Goal: Task Accomplishment & Management: Complete application form

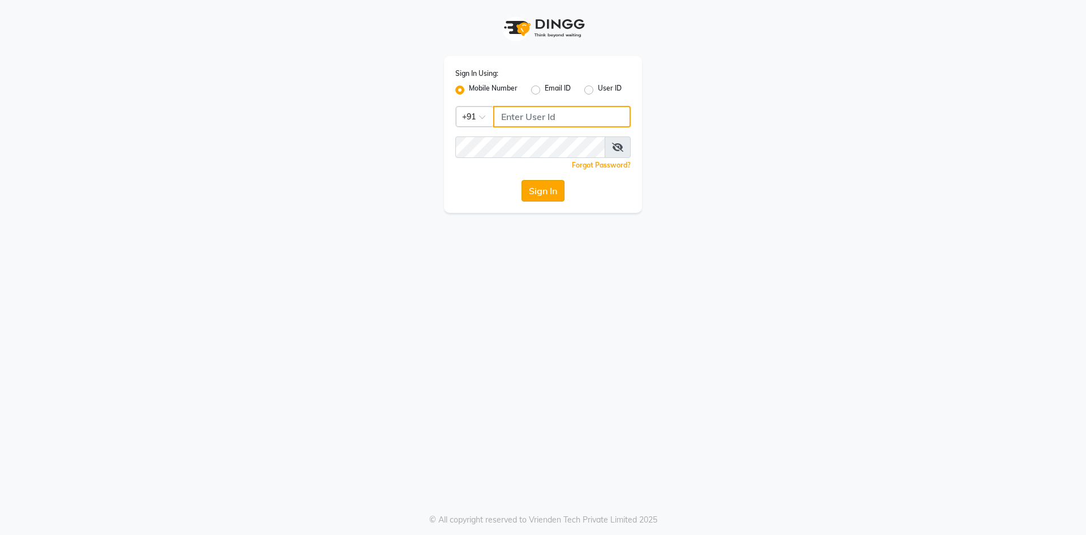
type input "9619697269"
click at [534, 196] on button "Sign In" at bounding box center [543, 191] width 43 height 22
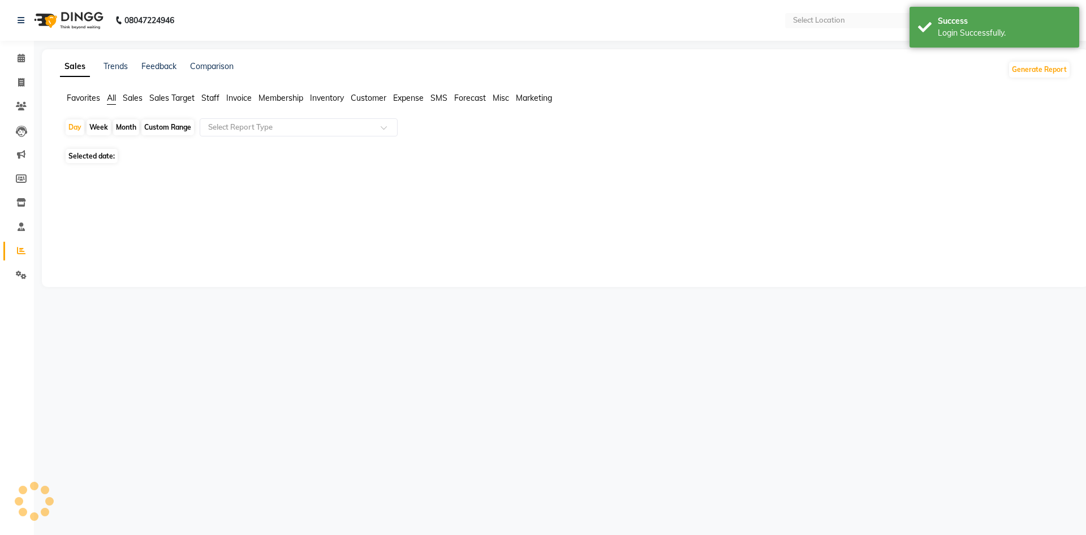
select select "en"
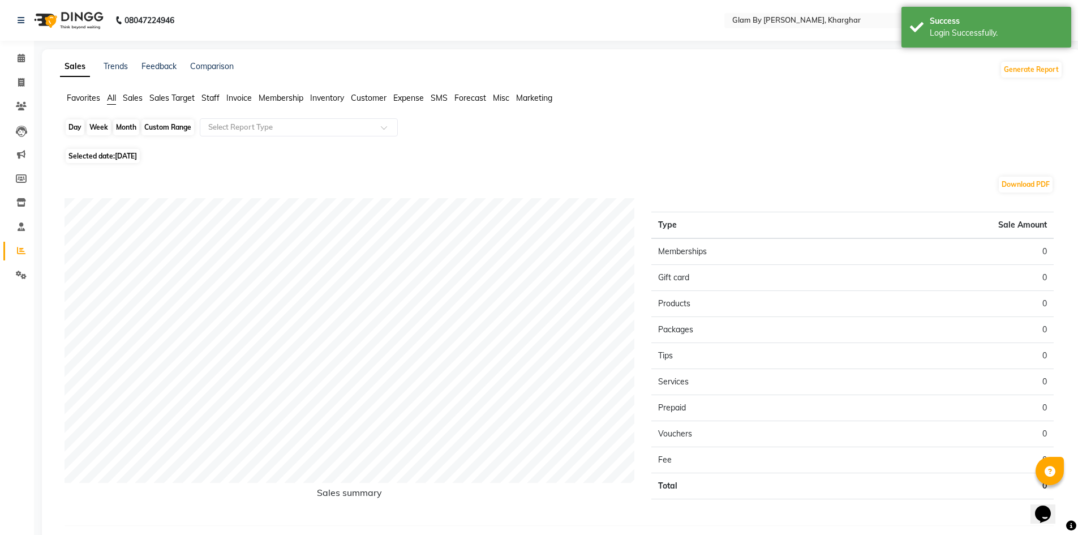
click at [78, 125] on div "Day" at bounding box center [75, 127] width 19 height 16
select select "9"
select select "2025"
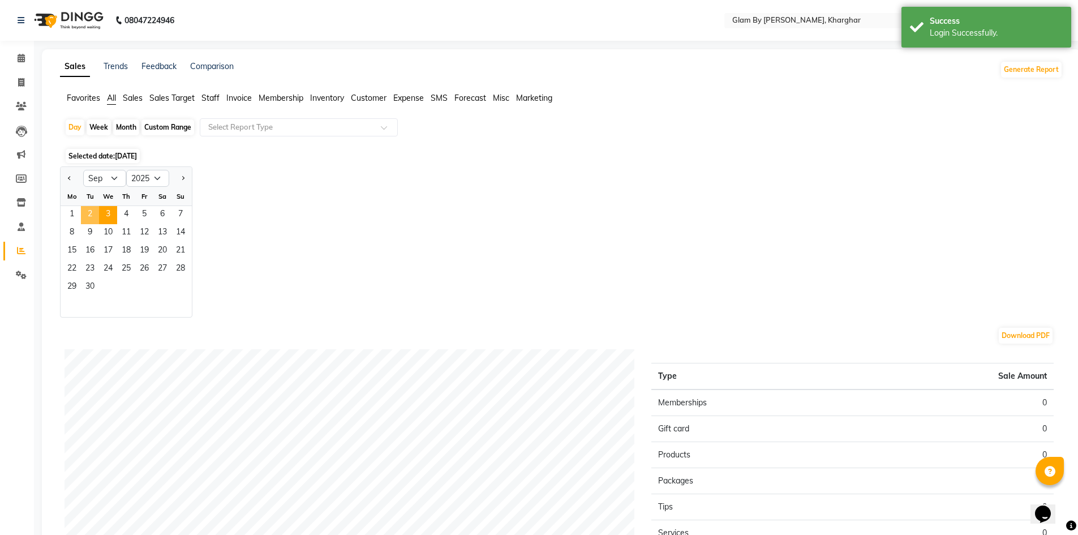
click at [88, 208] on span "2" at bounding box center [90, 215] width 18 height 18
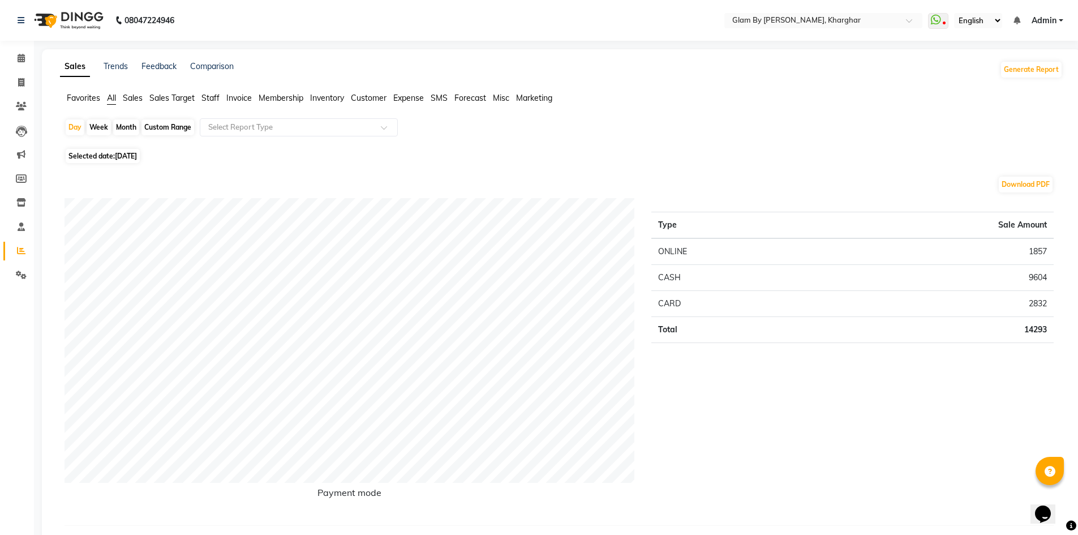
click at [123, 128] on div "Month" at bounding box center [126, 127] width 26 height 16
select select "9"
select select "2025"
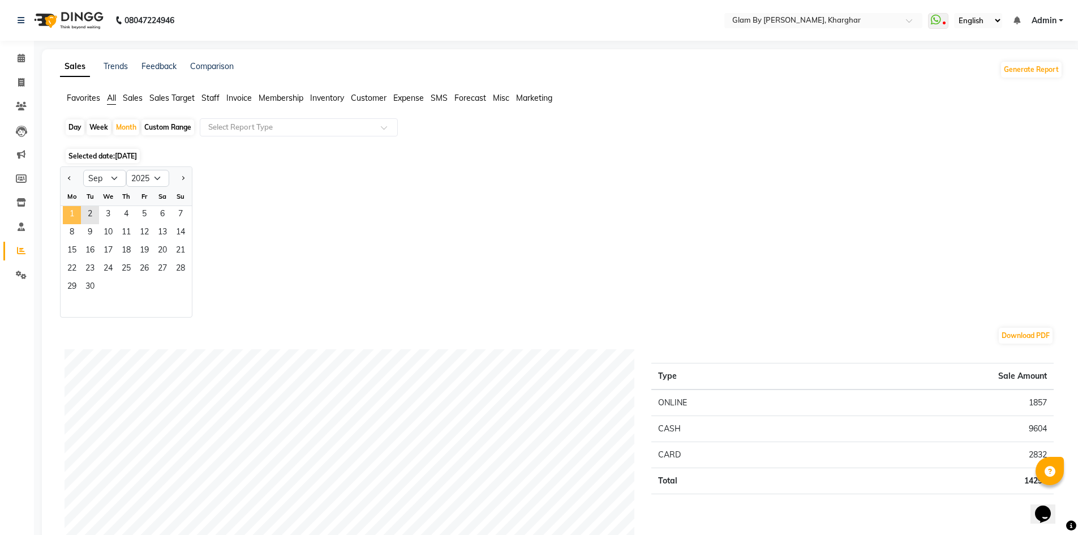
click at [71, 209] on span "1" at bounding box center [72, 215] width 18 height 18
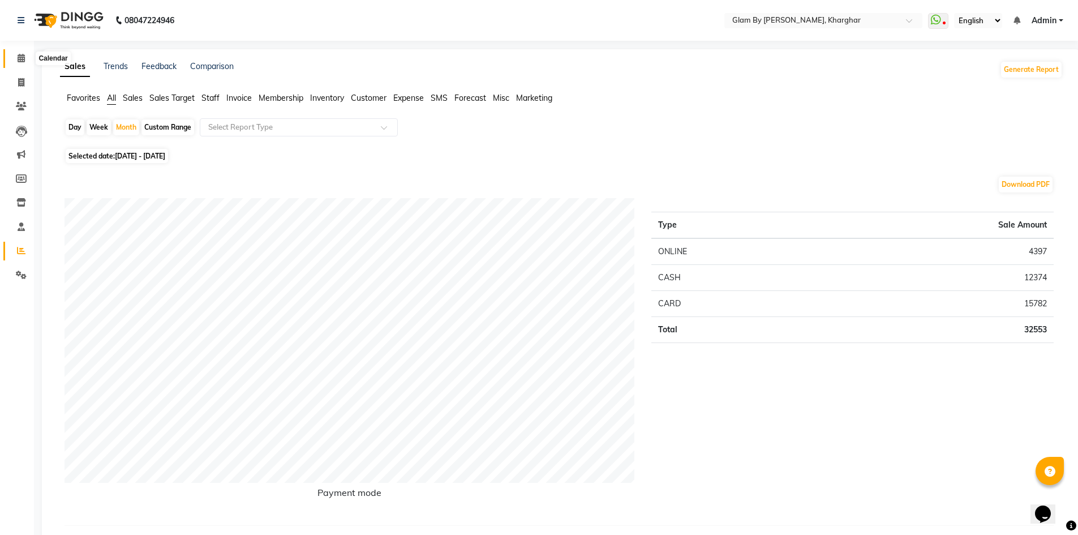
click at [20, 54] on icon at bounding box center [21, 58] width 7 height 8
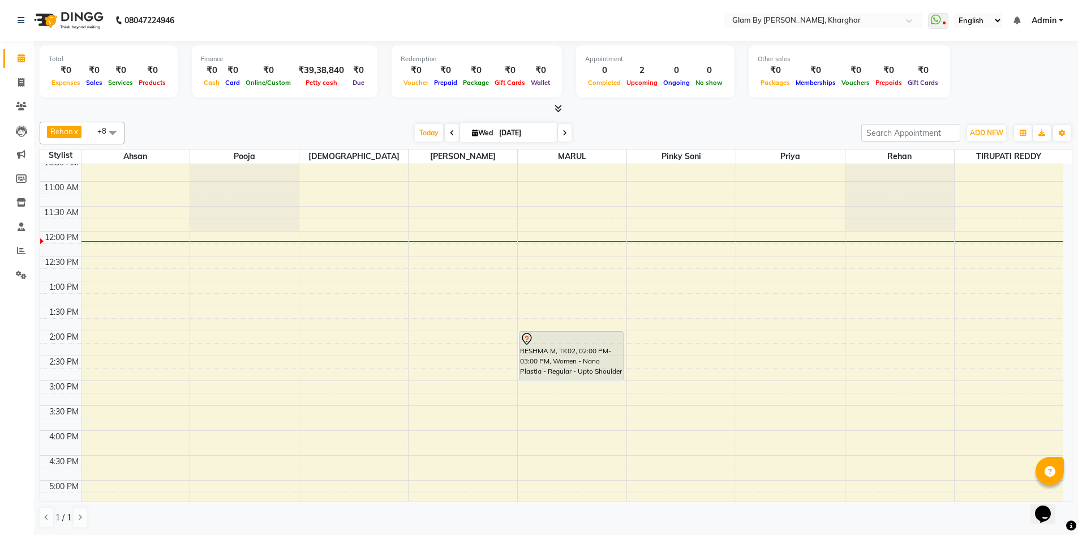
scroll to position [126, 0]
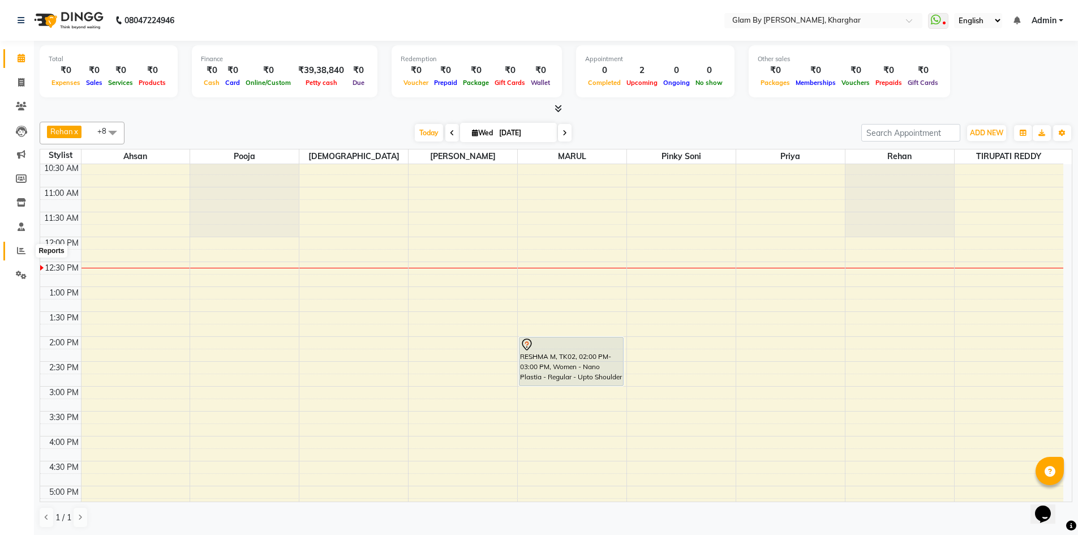
click at [18, 251] on icon at bounding box center [21, 250] width 8 height 8
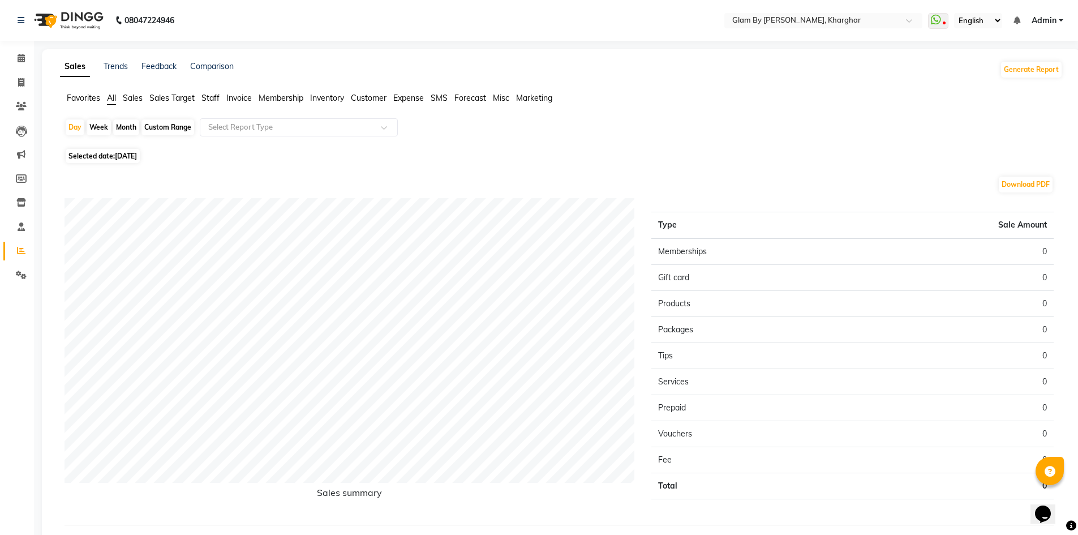
click at [123, 126] on div "Month" at bounding box center [126, 127] width 26 height 16
select select "9"
select select "2025"
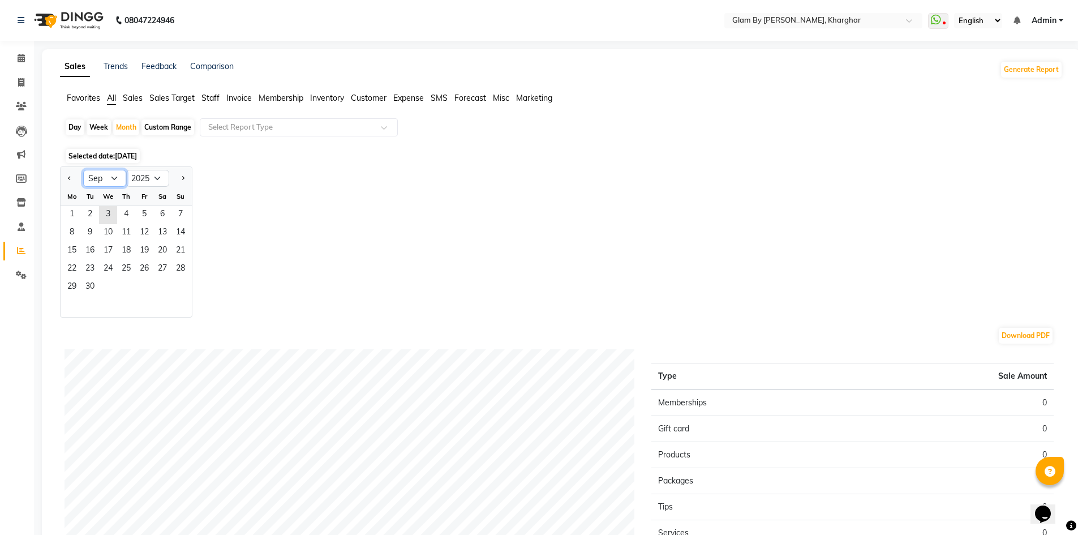
click at [115, 179] on select "Jan Feb Mar Apr May Jun [DATE] Aug Sep Oct Nov Dec" at bounding box center [104, 178] width 43 height 17
select select "8"
click at [83, 170] on select "Jan Feb Mar Apr May Jun [DATE] Aug Sep Oct Nov Dec" at bounding box center [104, 178] width 43 height 17
click at [143, 217] on span "1" at bounding box center [144, 215] width 18 height 18
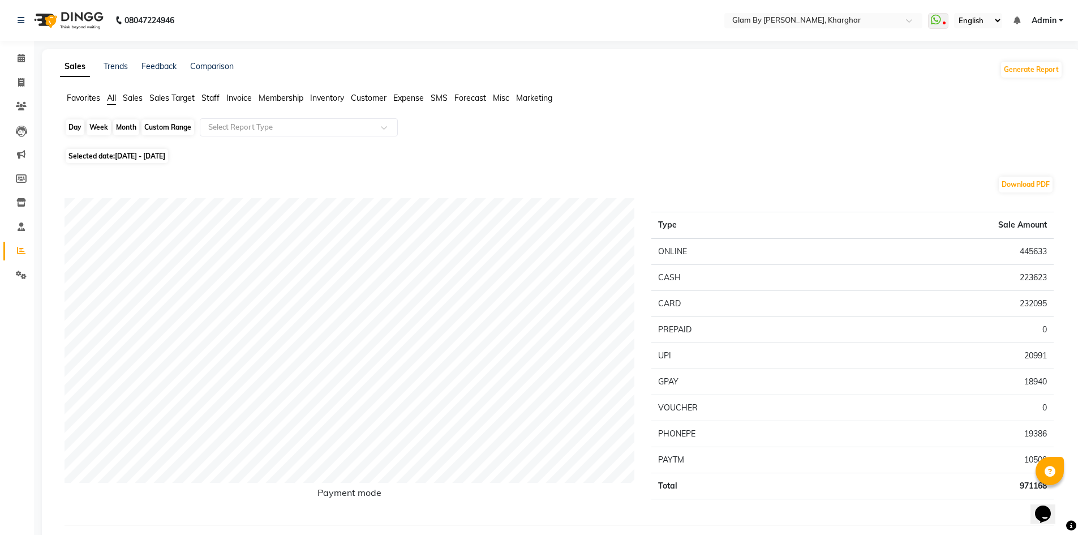
click at [121, 123] on div "Month" at bounding box center [126, 127] width 26 height 16
select select "8"
select select "2025"
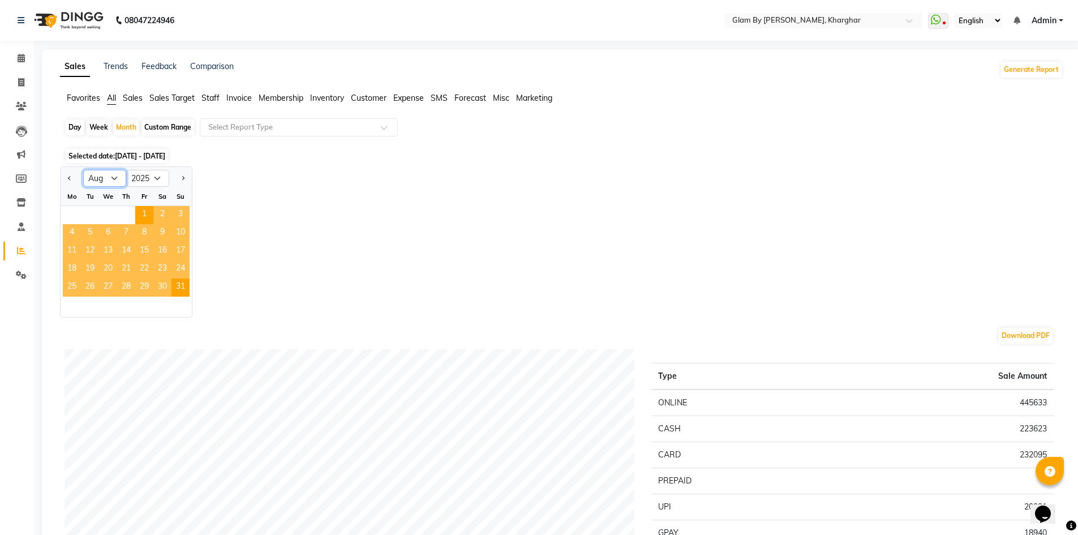
click at [111, 173] on select "Jan Feb Mar Apr May Jun [DATE] Aug Sep Oct Nov Dec" at bounding box center [104, 178] width 43 height 17
select select "9"
click at [83, 170] on select "Jan Feb Mar Apr May Jun [DATE] Aug Sep Oct Nov Dec" at bounding box center [104, 178] width 43 height 17
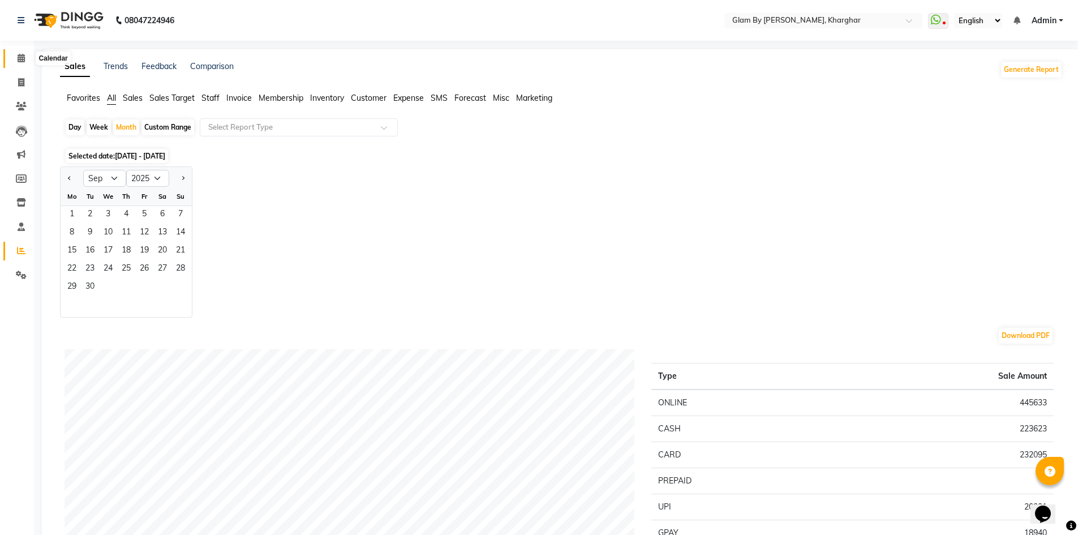
click at [22, 58] on icon at bounding box center [21, 58] width 7 height 8
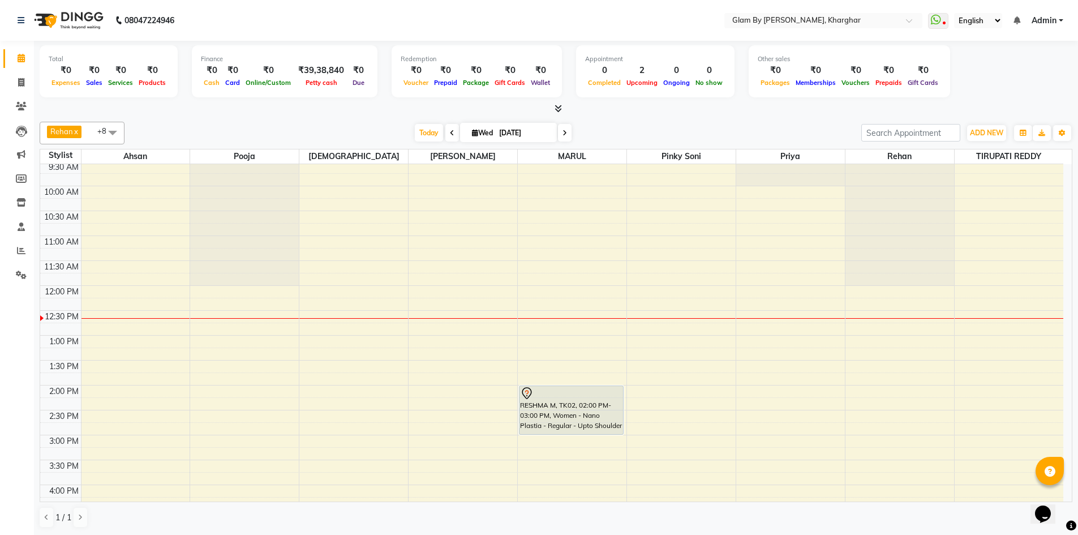
scroll to position [70, 0]
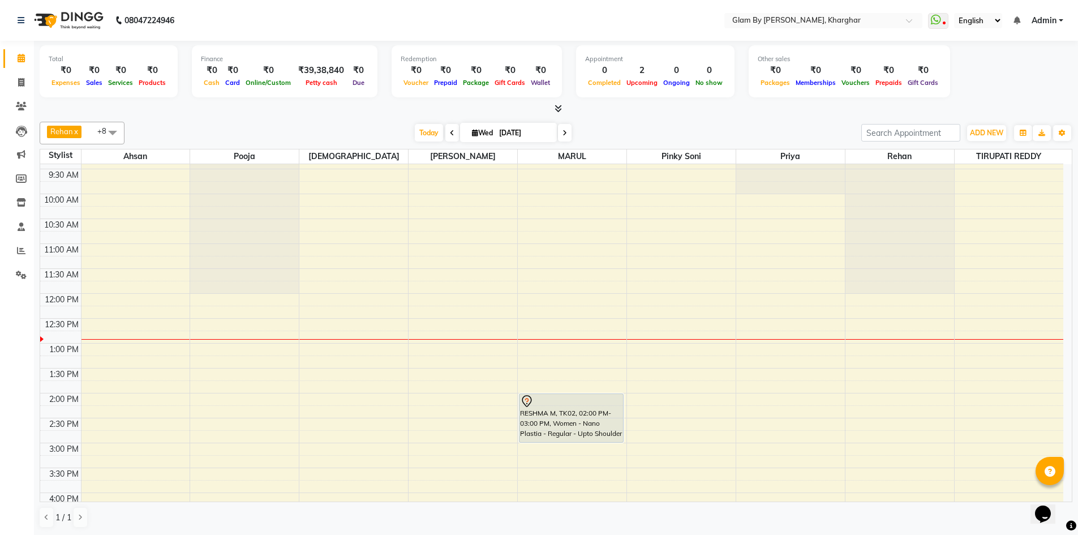
click at [450, 131] on icon at bounding box center [452, 133] width 5 height 7
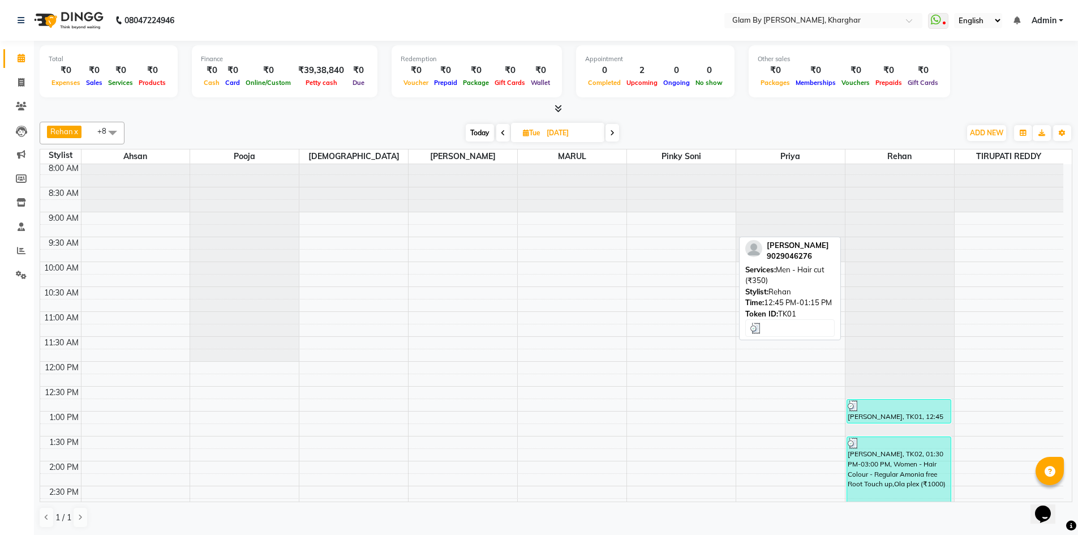
scroll to position [0, 0]
click at [480, 130] on span "Today" at bounding box center [480, 133] width 28 height 18
type input "[DATE]"
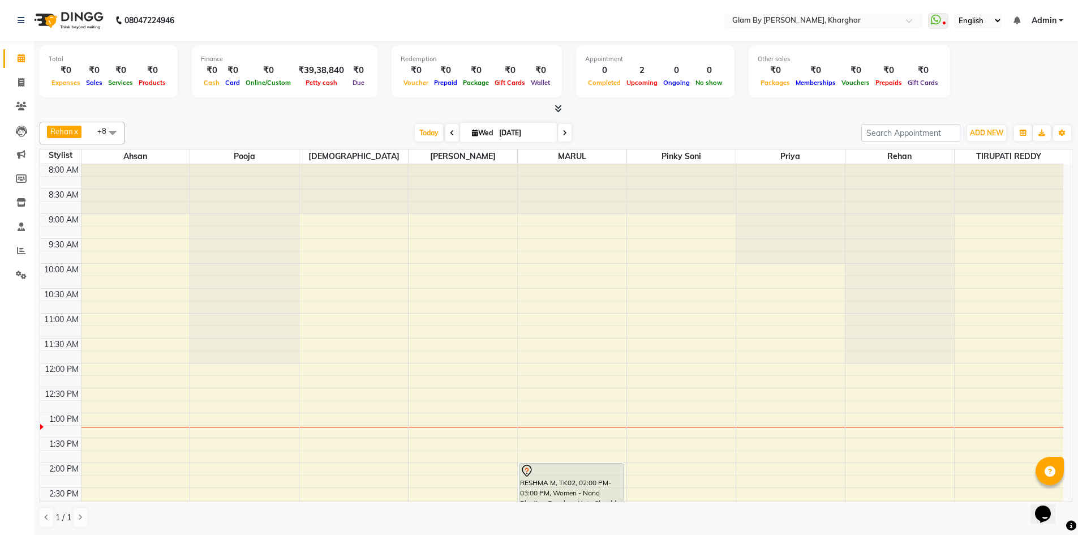
click at [1062, 494] on div "Opens Chat This icon Opens the chat window." at bounding box center [1048, 494] width 27 height 0
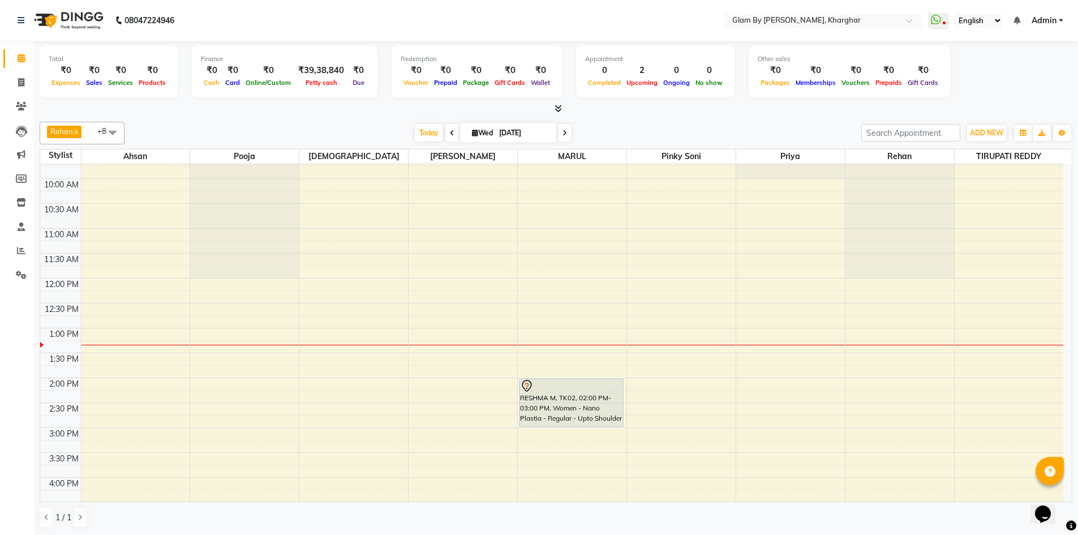
scroll to position [70, 0]
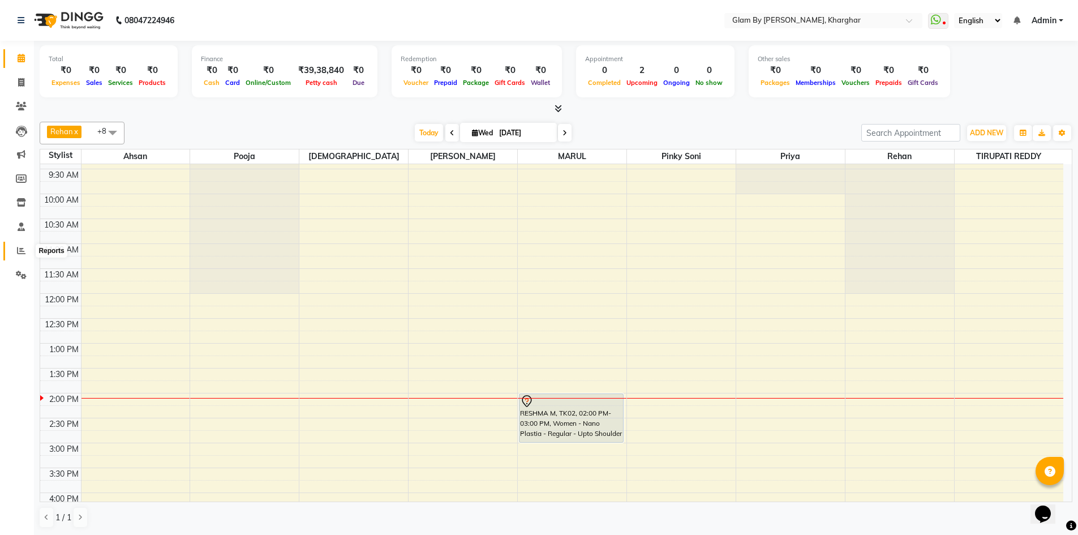
click at [18, 256] on span at bounding box center [21, 250] width 20 height 13
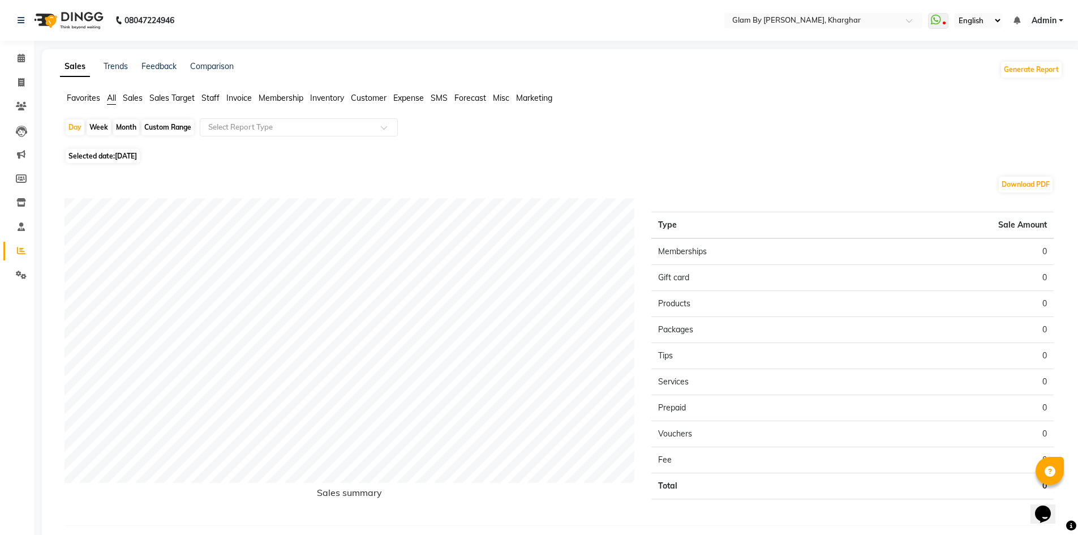
click at [129, 124] on div "Month" at bounding box center [126, 127] width 26 height 16
select select "9"
select select "2025"
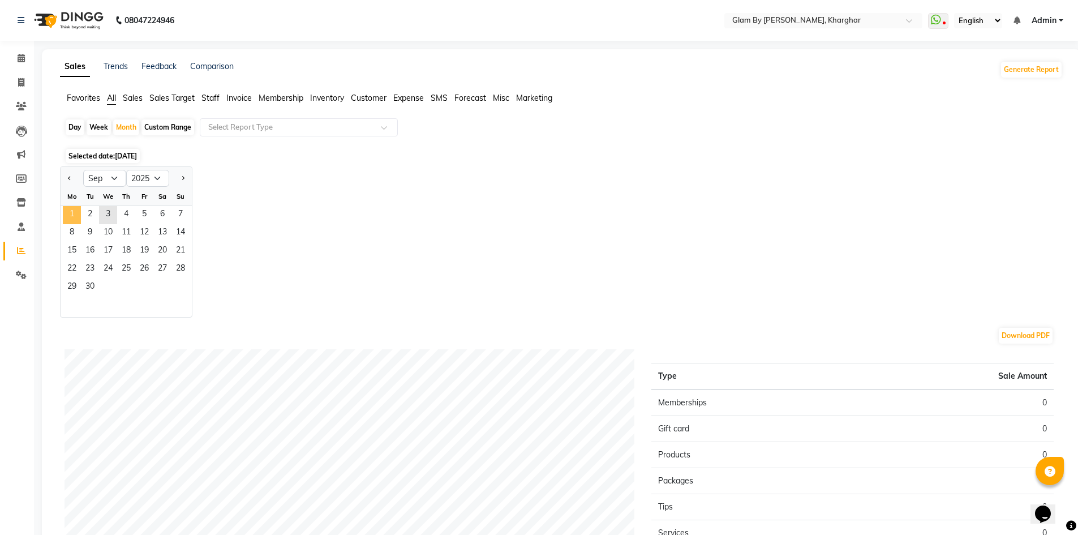
click at [67, 217] on span "1" at bounding box center [72, 215] width 18 height 18
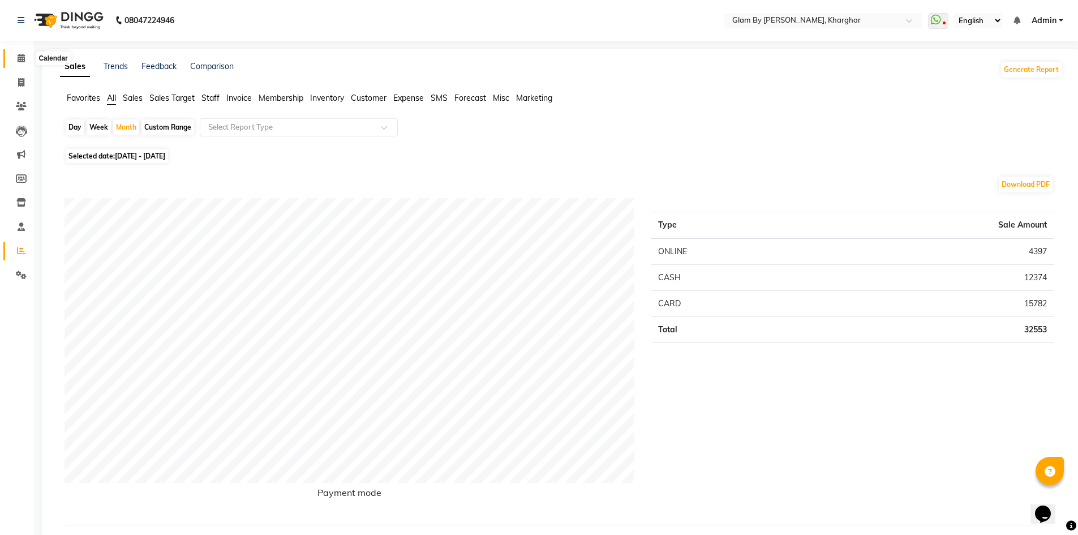
click at [25, 61] on span at bounding box center [21, 58] width 20 height 13
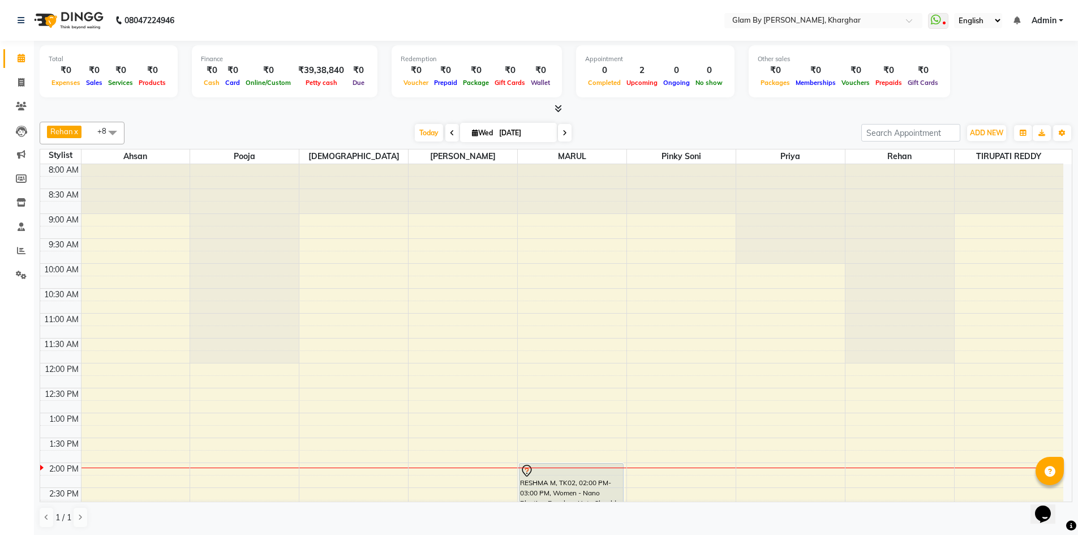
click at [19, 239] on li "Reports" at bounding box center [17, 251] width 34 height 24
click at [22, 250] on icon at bounding box center [21, 250] width 8 height 8
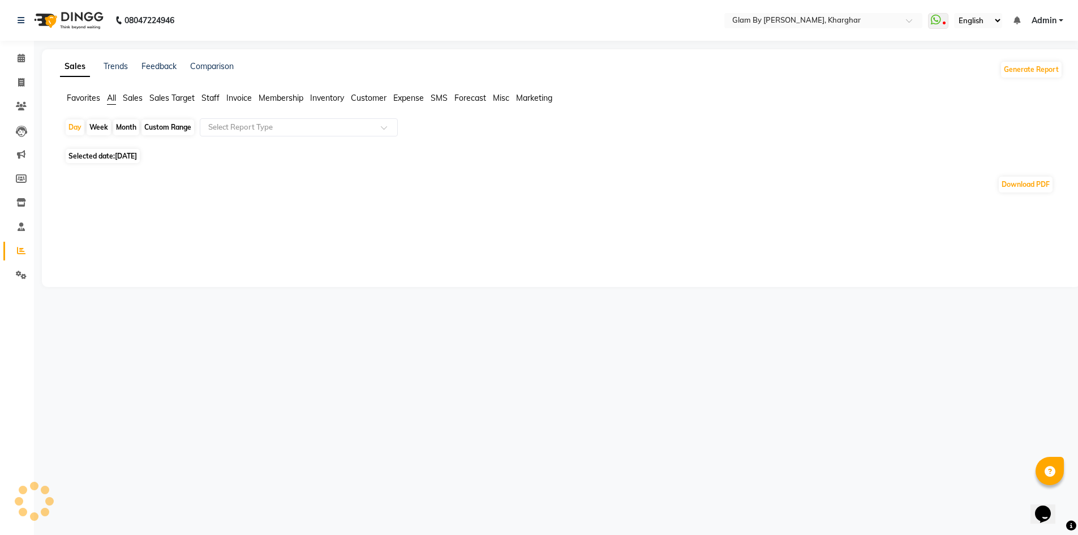
click at [118, 130] on div "Month" at bounding box center [126, 127] width 26 height 16
select select "9"
select select "2025"
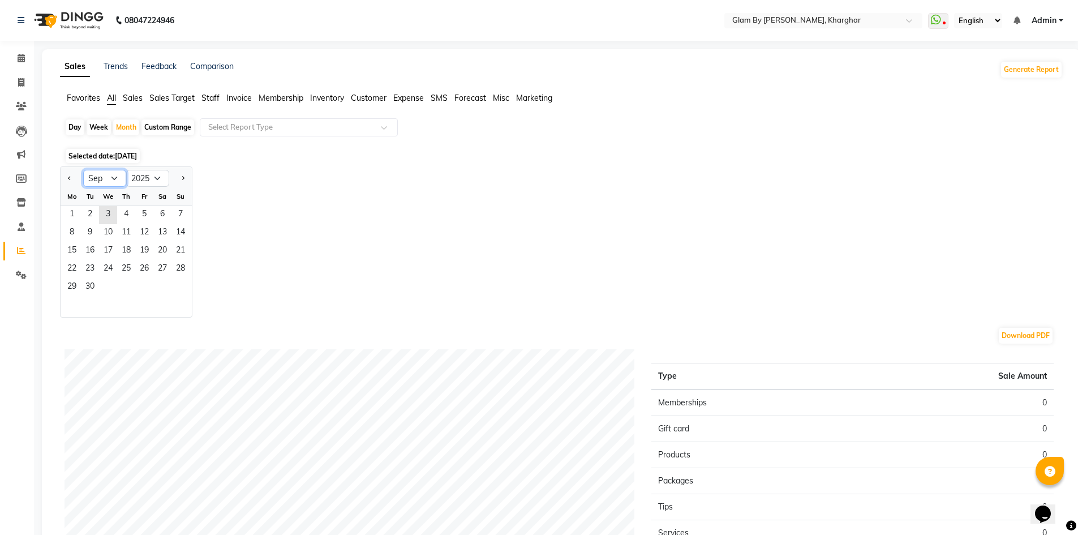
click at [103, 181] on select "Jan Feb Mar Apr May Jun [DATE] Aug Sep Oct Nov Dec" at bounding box center [104, 178] width 43 height 17
select select "8"
click at [83, 170] on select "Jan Feb Mar Apr May Jun [DATE] Aug Sep Oct Nov Dec" at bounding box center [104, 178] width 43 height 17
click at [147, 216] on span "1" at bounding box center [144, 215] width 18 height 18
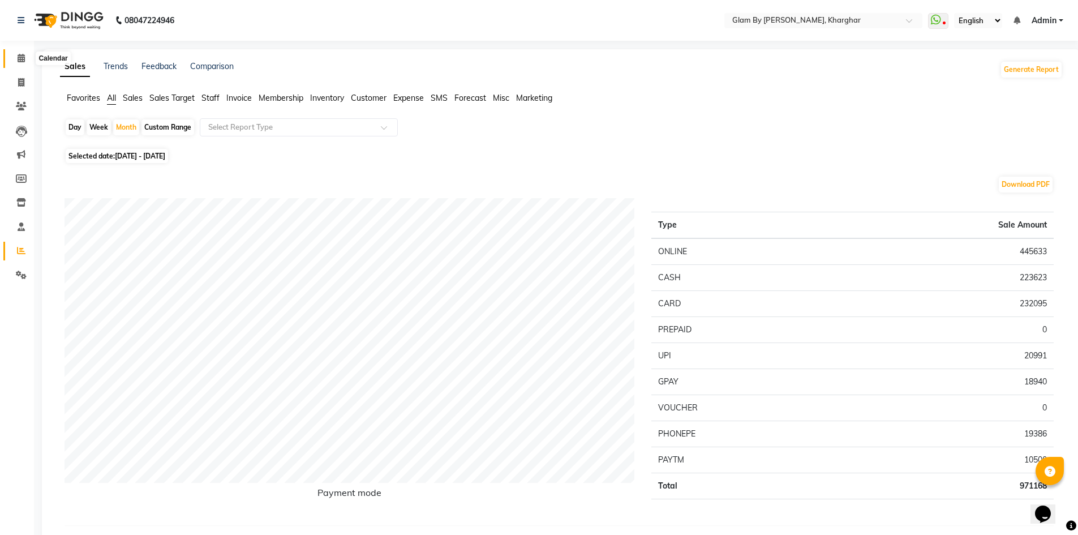
click at [19, 58] on icon at bounding box center [21, 58] width 7 height 8
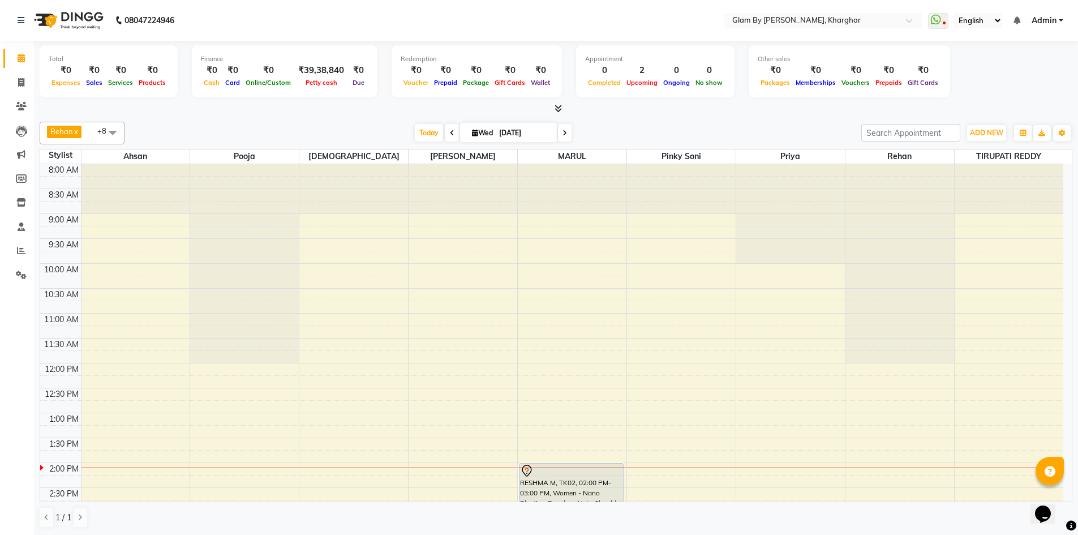
click at [568, 137] on span at bounding box center [565, 133] width 14 height 18
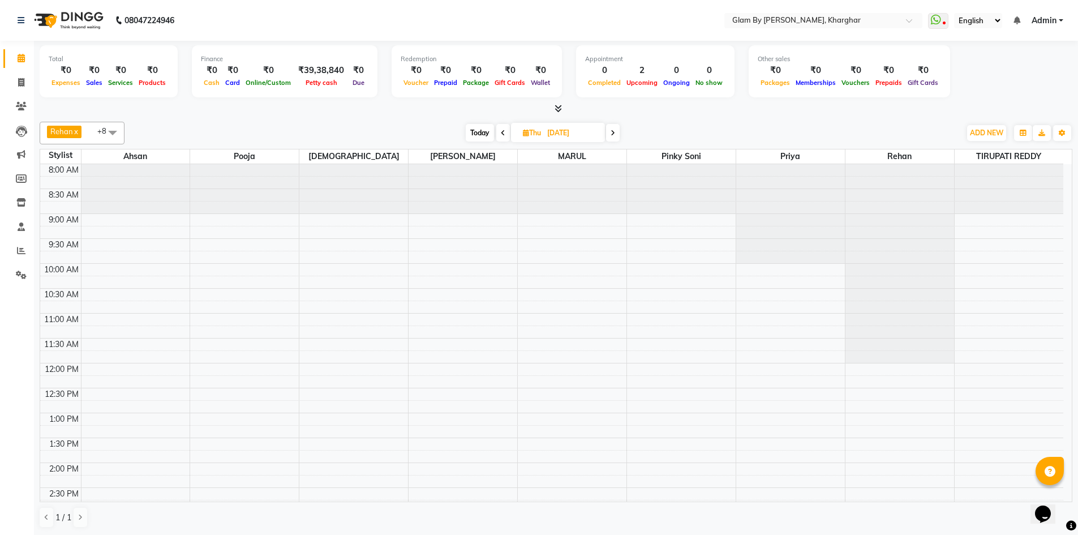
click at [608, 132] on span at bounding box center [613, 133] width 14 height 18
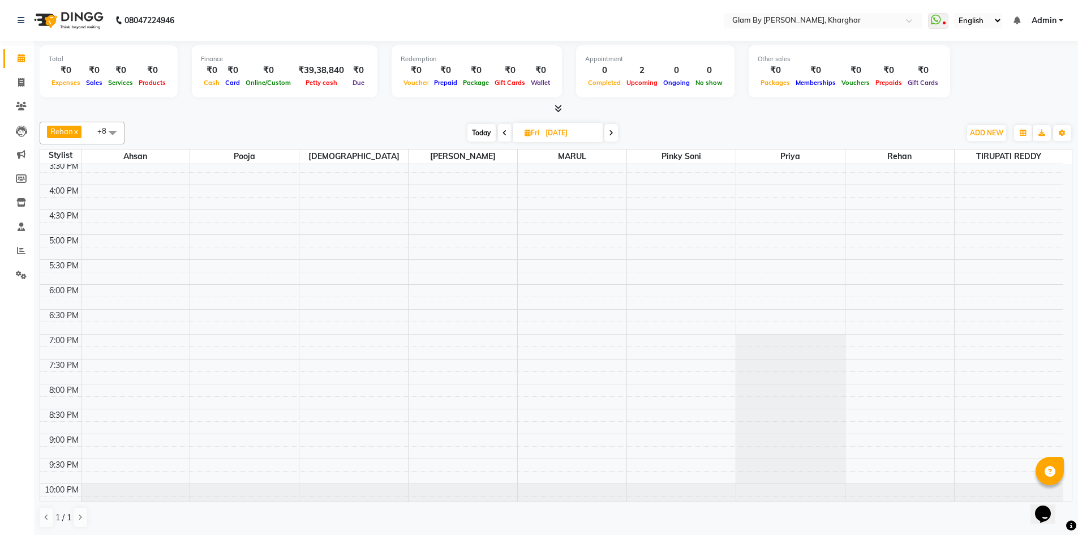
scroll to position [409, 0]
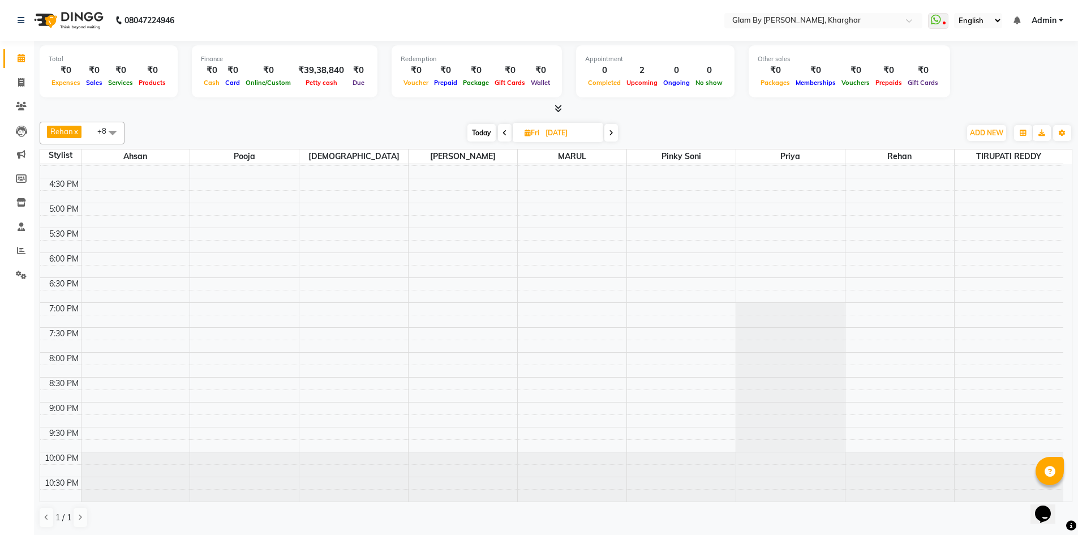
click at [498, 131] on span at bounding box center [505, 133] width 14 height 18
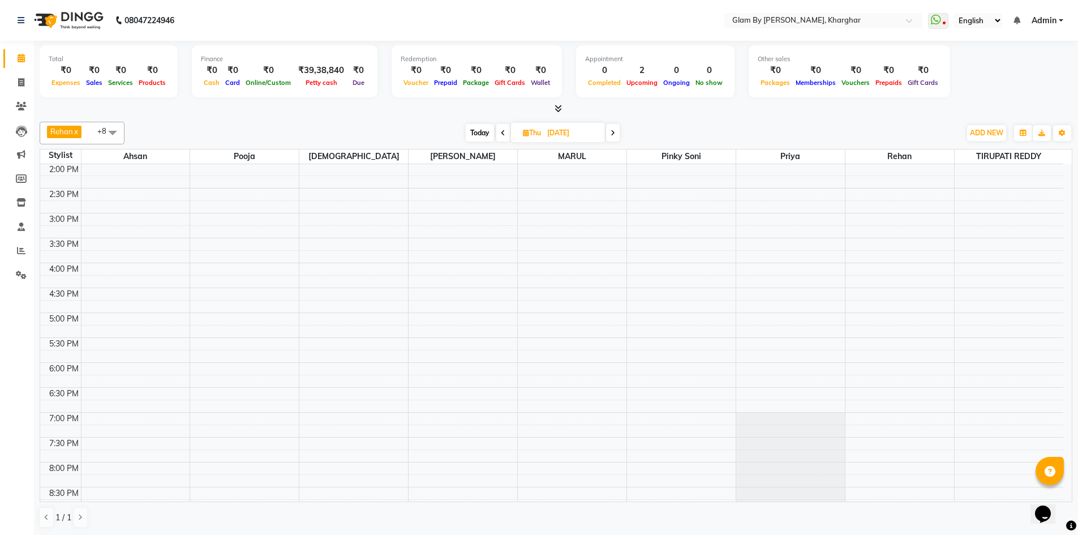
click at [502, 131] on icon at bounding box center [503, 133] width 5 height 7
type input "[DATE]"
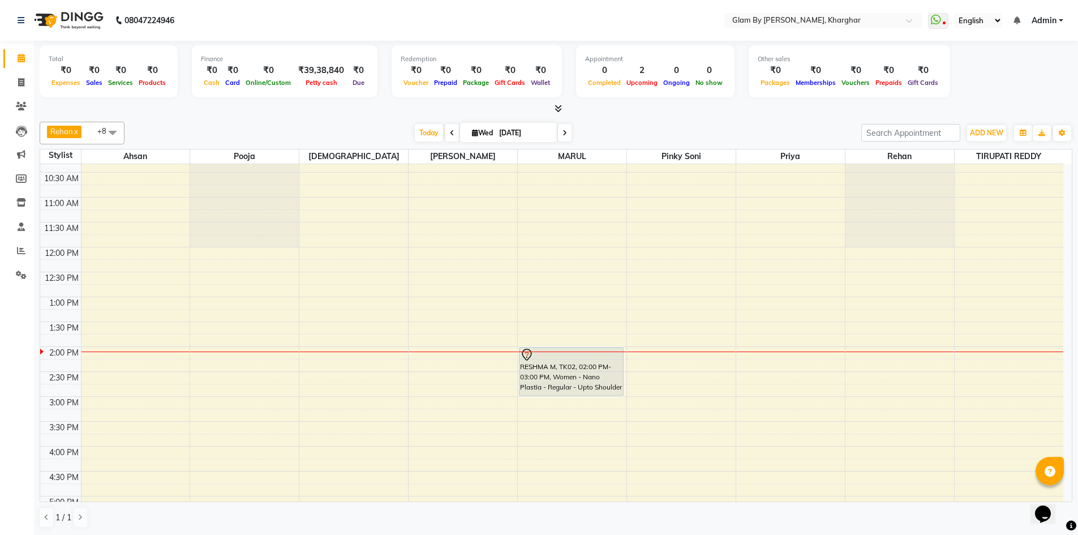
scroll to position [0, 0]
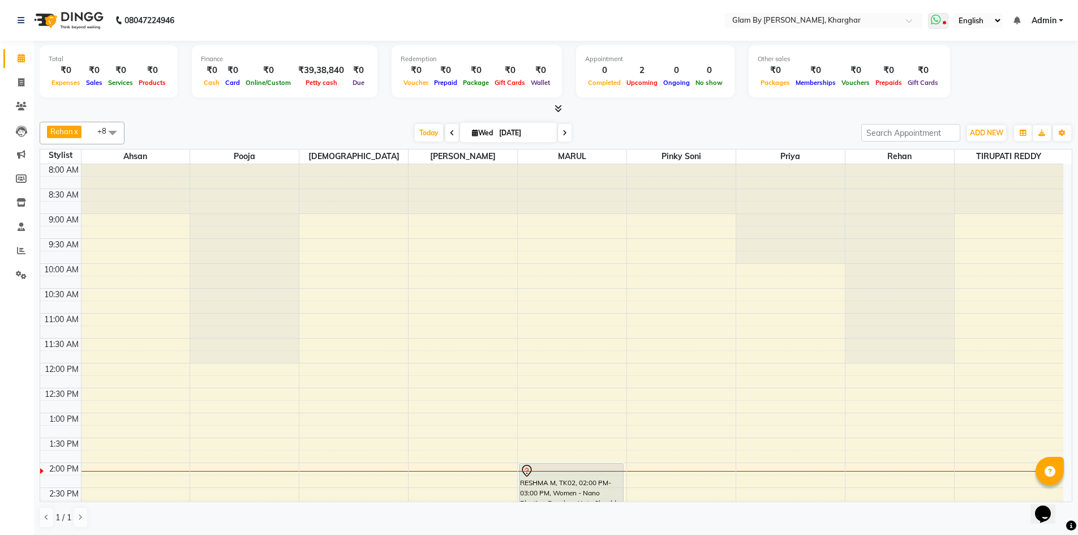
click at [941, 22] on icon at bounding box center [936, 19] width 10 height 11
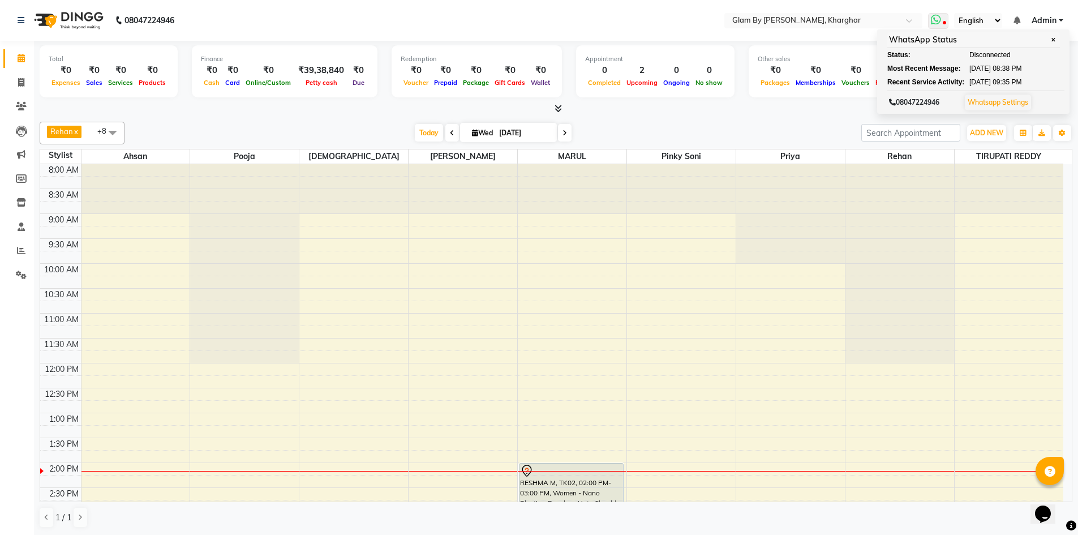
click at [969, 104] on div "08047224946 Whatsapp Settings" at bounding box center [975, 102] width 177 height 22
click at [985, 105] on link "Whatsapp Settings" at bounding box center [998, 102] width 61 height 8
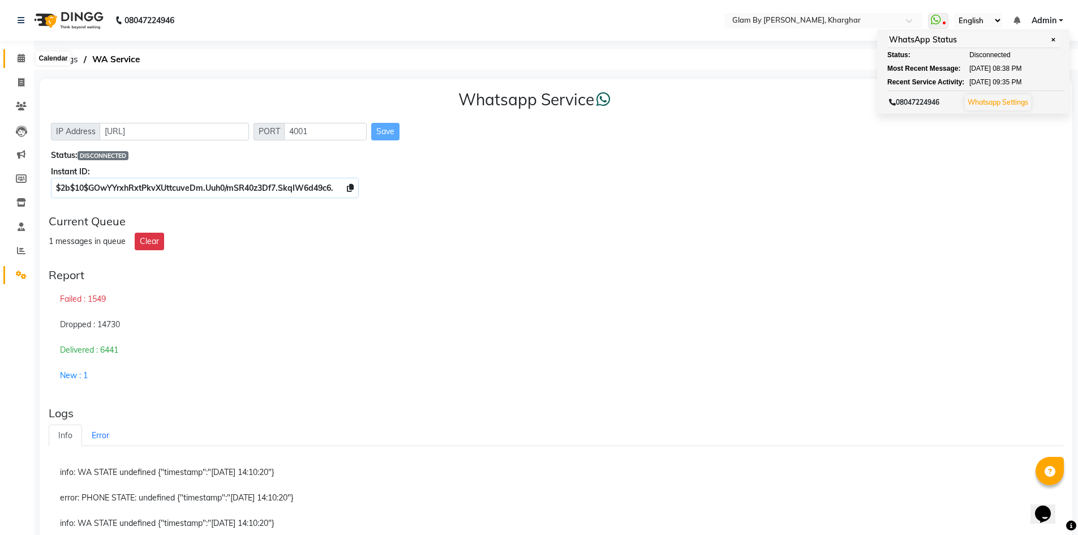
click at [23, 60] on icon at bounding box center [21, 58] width 7 height 8
click at [23, 61] on icon at bounding box center [21, 58] width 7 height 8
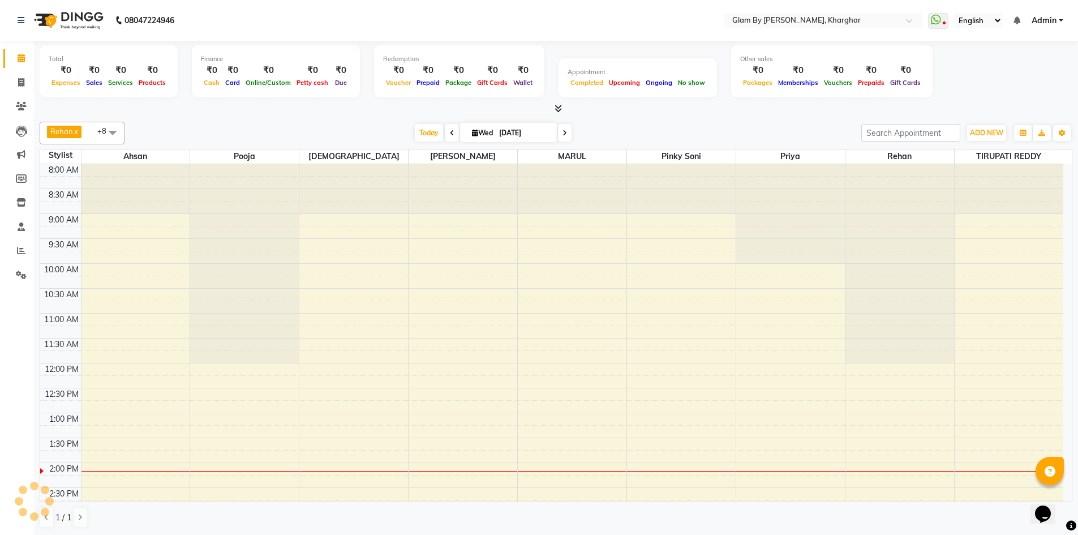
scroll to position [299, 0]
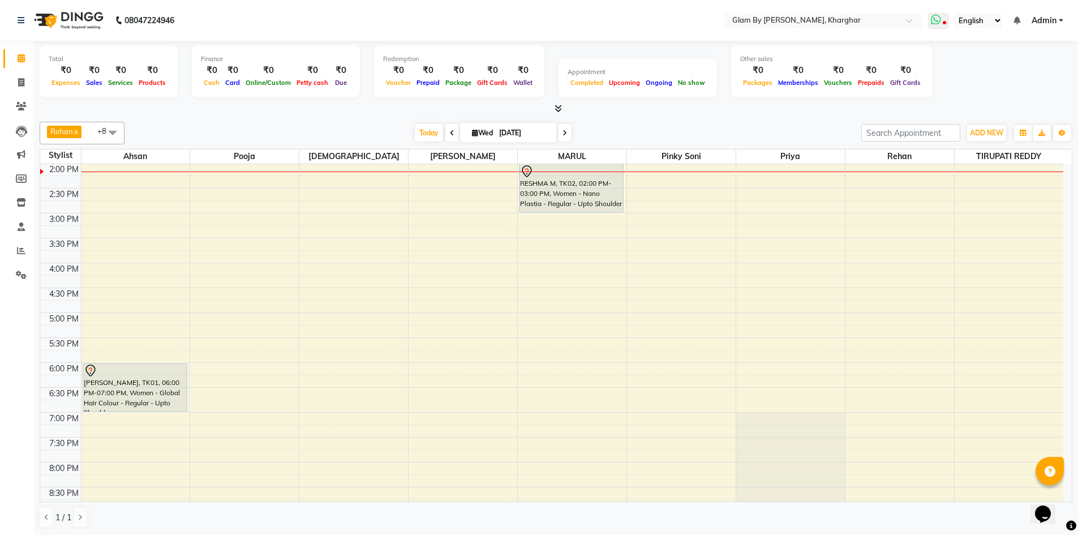
click at [943, 28] on span at bounding box center [938, 21] width 20 height 16
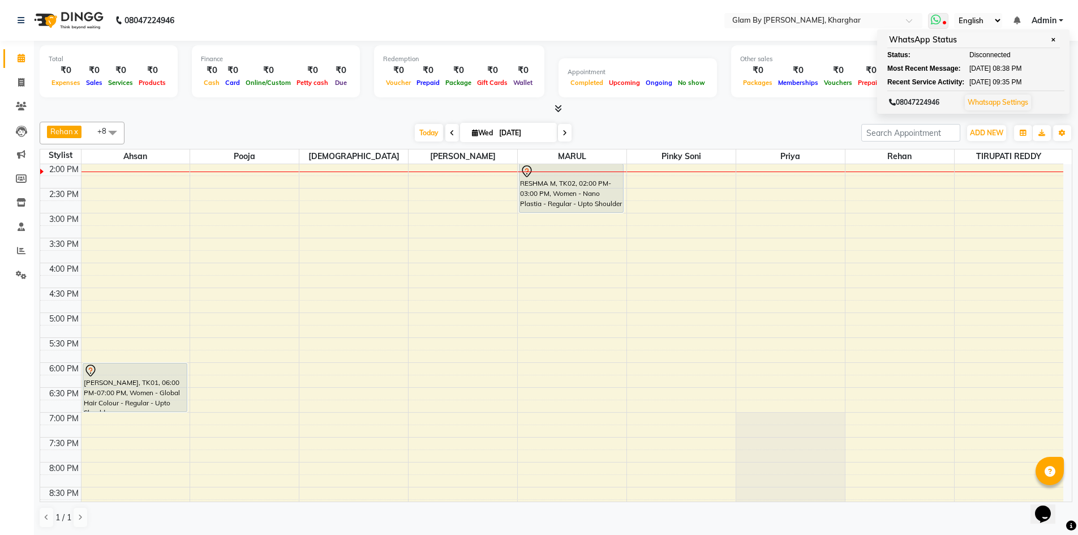
click at [982, 101] on link "Whatsapp Settings" at bounding box center [998, 102] width 61 height 8
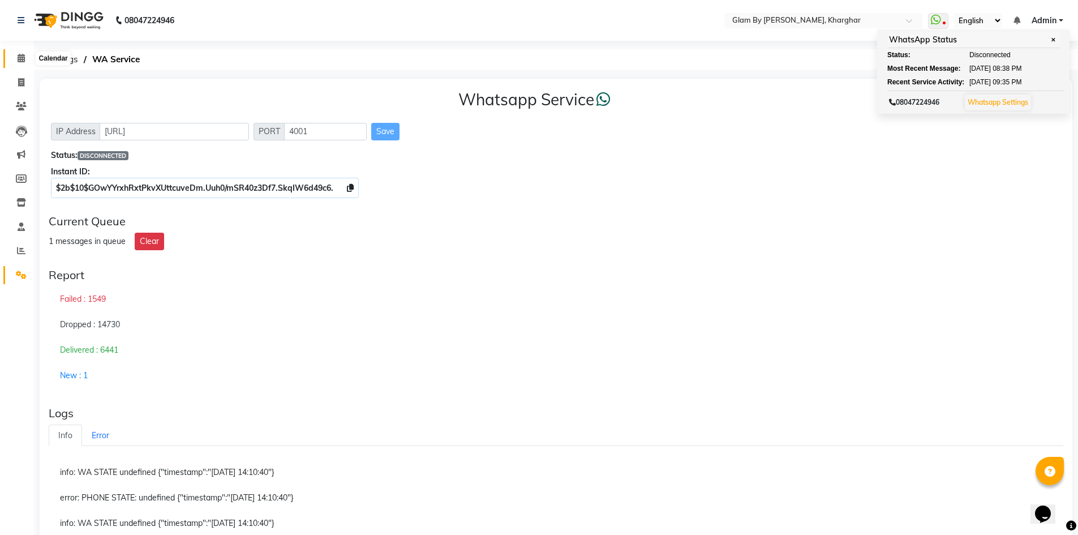
click at [22, 60] on icon at bounding box center [21, 58] width 7 height 8
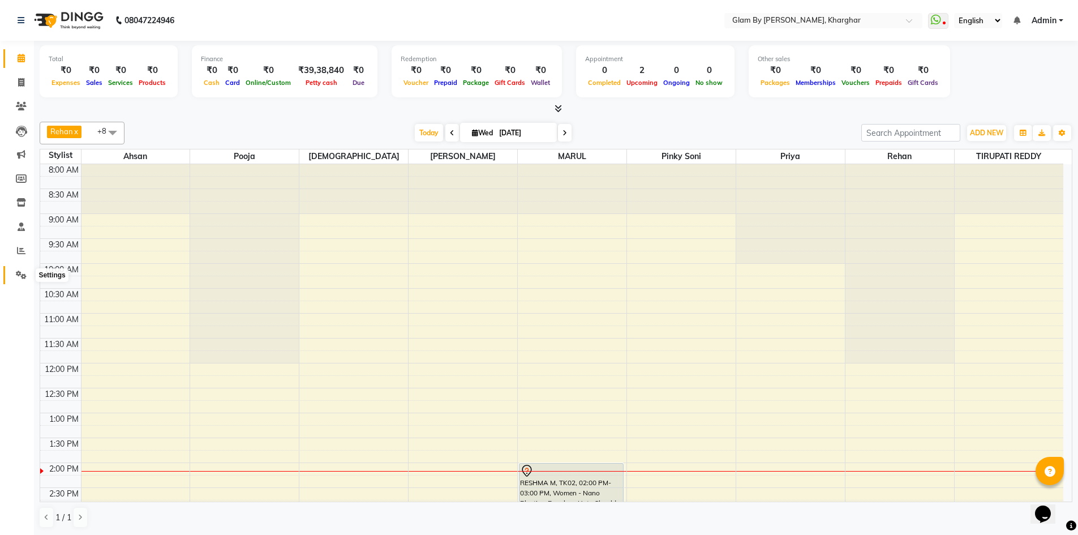
click at [21, 278] on icon at bounding box center [21, 274] width 11 height 8
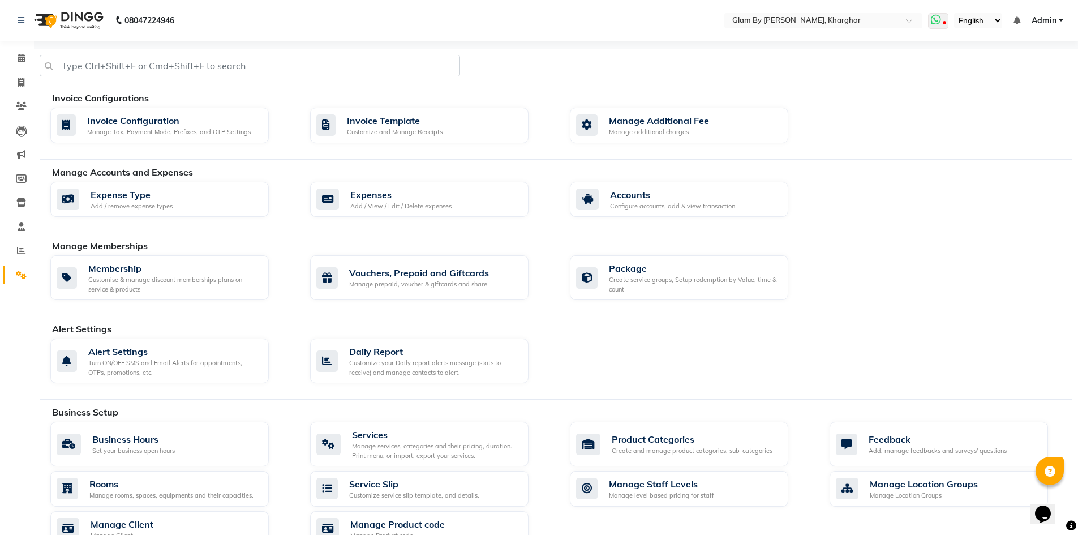
click at [942, 24] on span at bounding box center [938, 21] width 20 height 16
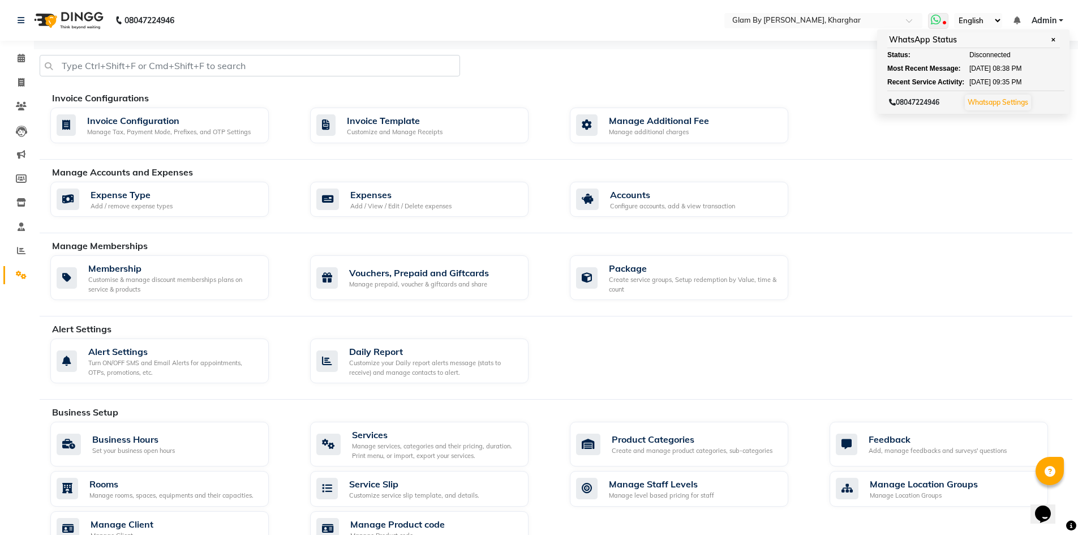
click at [1008, 105] on link "Whatsapp Settings" at bounding box center [998, 102] width 61 height 8
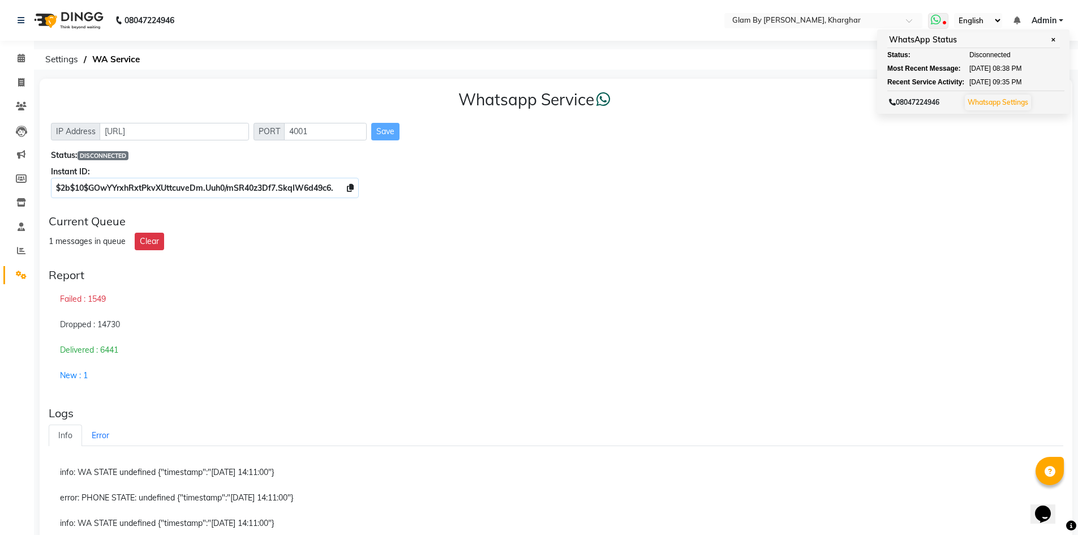
click at [1002, 105] on link "Whatsapp Settings" at bounding box center [998, 102] width 61 height 8
click at [1013, 100] on link "Whatsapp Settings" at bounding box center [998, 102] width 61 height 8
click at [987, 20] on select "English ENGLISH Español العربية मराठी हिंदी ગુજરાતી தமிழ் 中文" at bounding box center [978, 20] width 48 height 15
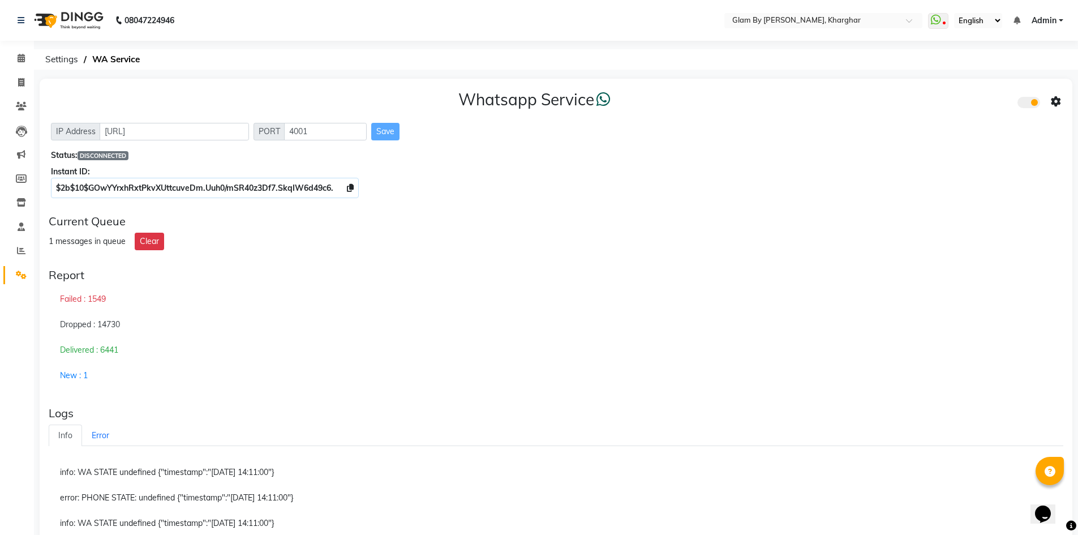
click at [873, 100] on div "Whatsapp Service" at bounding box center [556, 102] width 1010 height 24
click at [1054, 20] on span "Admin" at bounding box center [1044, 21] width 25 height 12
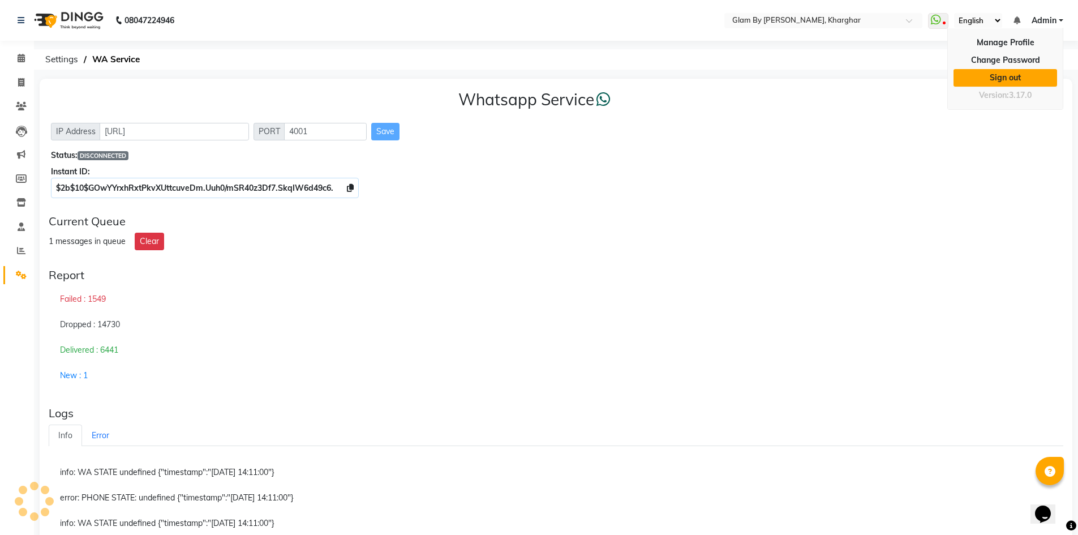
click at [1025, 79] on link "Sign out" at bounding box center [1005, 78] width 104 height 18
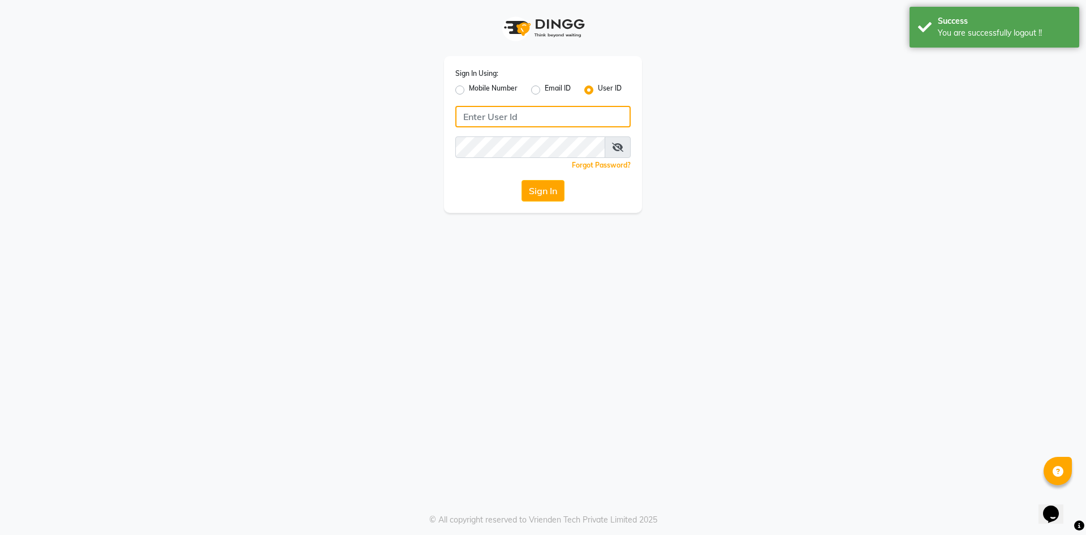
type input "9619697269"
click at [469, 91] on label "Mobile Number" at bounding box center [493, 90] width 49 height 14
click at [469, 91] on input "Mobile Number" at bounding box center [472, 86] width 7 height 7
radio input "true"
radio input "false"
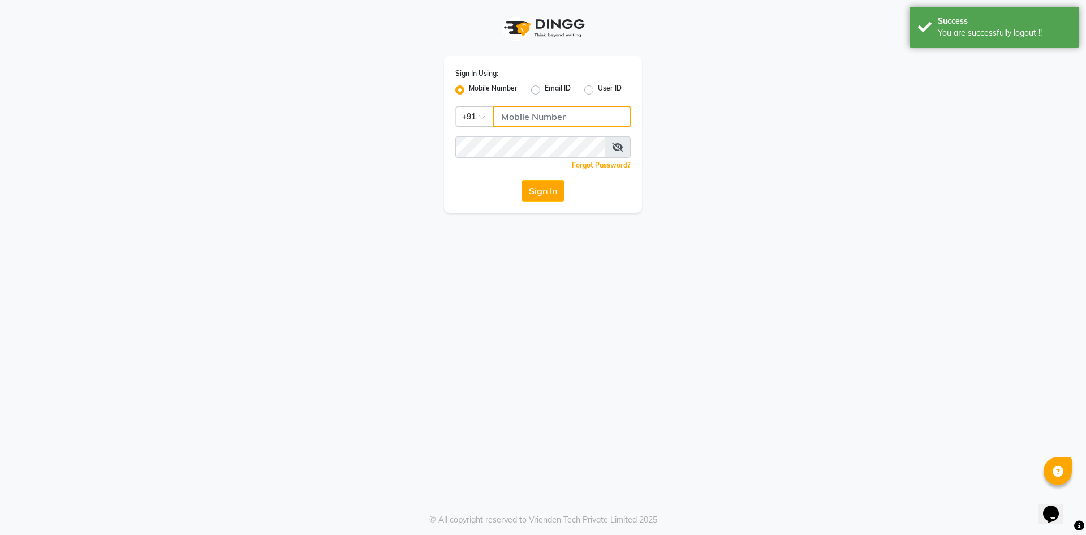
click at [531, 118] on input "Username" at bounding box center [562, 117] width 138 height 22
type input "9619697269"
click at [542, 185] on button "Sign In" at bounding box center [543, 191] width 43 height 22
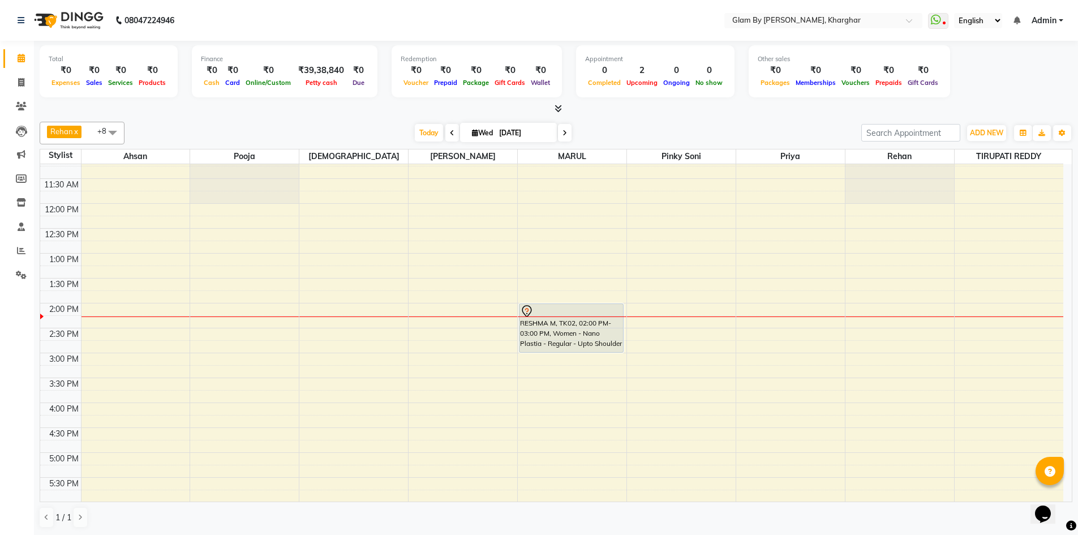
scroll to position [170, 0]
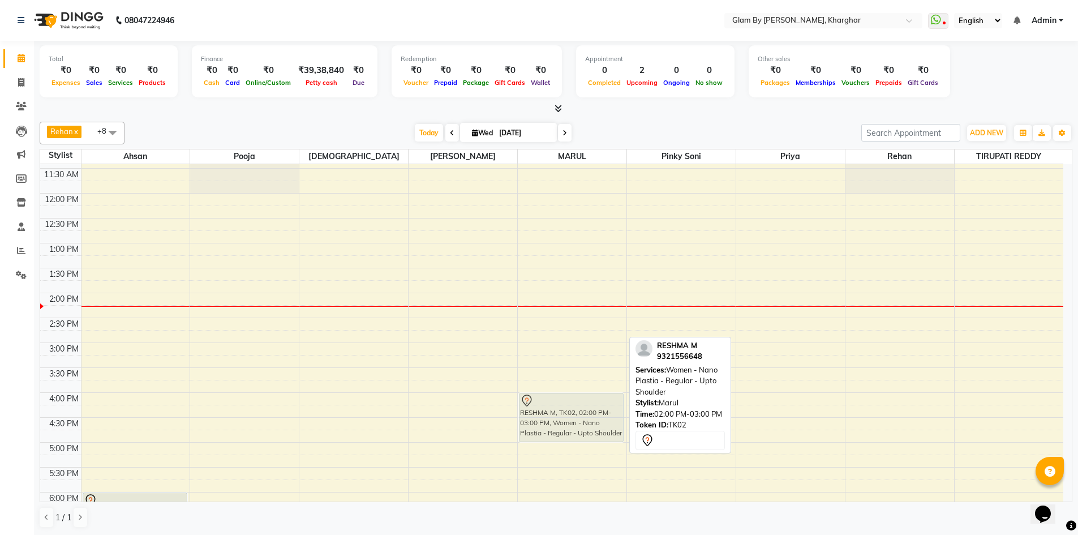
drag, startPoint x: 556, startPoint y: 321, endPoint x: 558, endPoint y: 415, distance: 93.4
click at [558, 416] on div "RESHMA M, TK02, 02:00 PM-03:00 PM, Women - Nano Plastia - Regular - Upto Should…" at bounding box center [572, 367] width 109 height 746
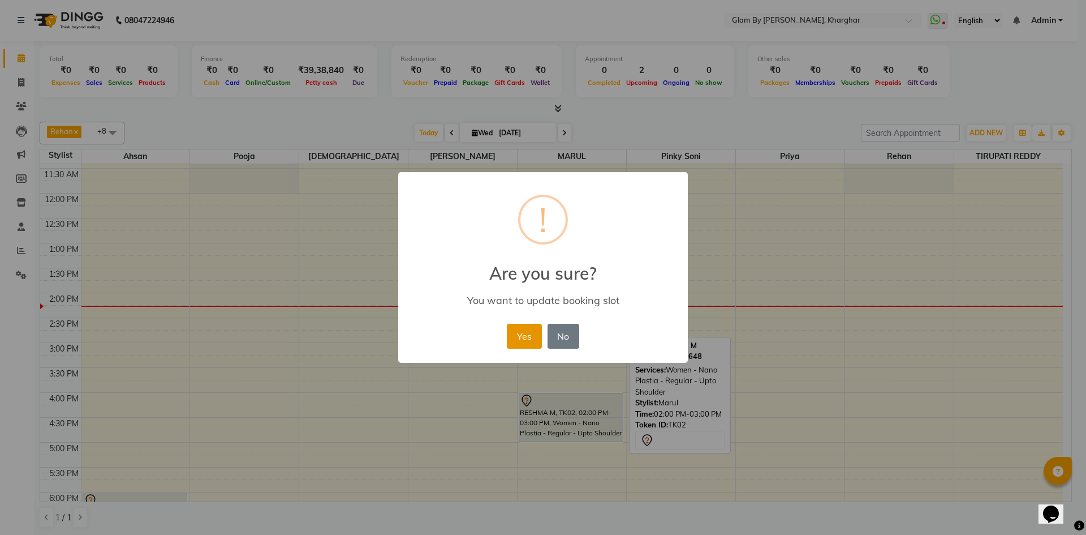
click at [525, 332] on button "Yes" at bounding box center [524, 336] width 35 height 25
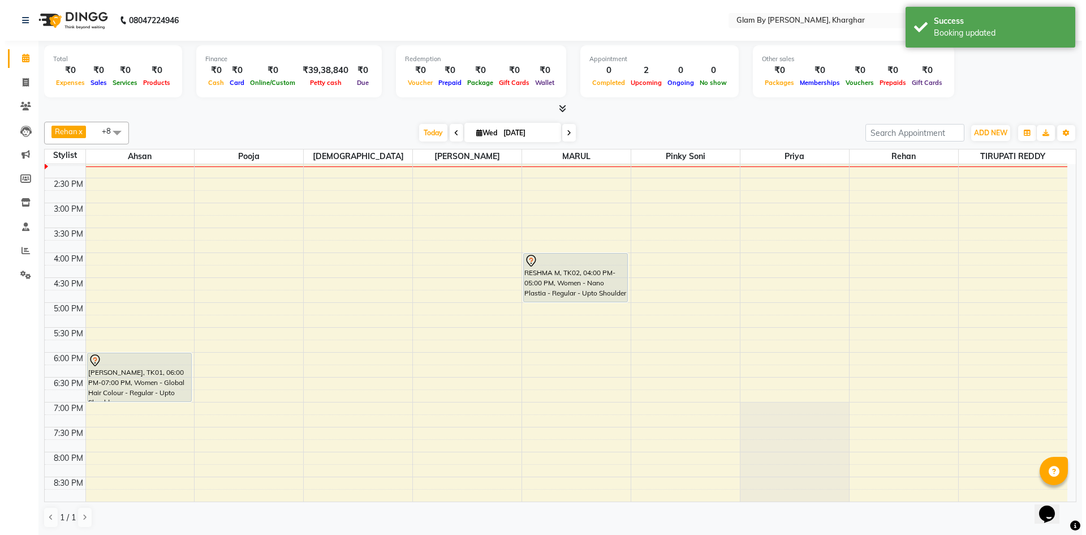
scroll to position [340, 0]
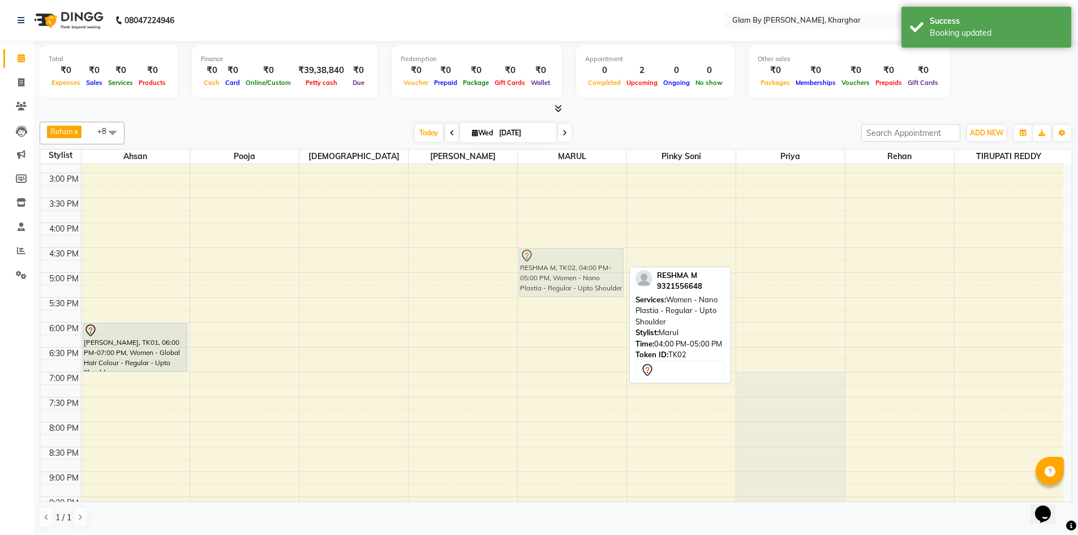
drag, startPoint x: 543, startPoint y: 246, endPoint x: 545, endPoint y: 273, distance: 26.7
click at [545, 273] on div "RESHMA M, TK02, 04:00 PM-05:00 PM, Women - Nano Plastia - Regular - Upto Should…" at bounding box center [572, 198] width 109 height 746
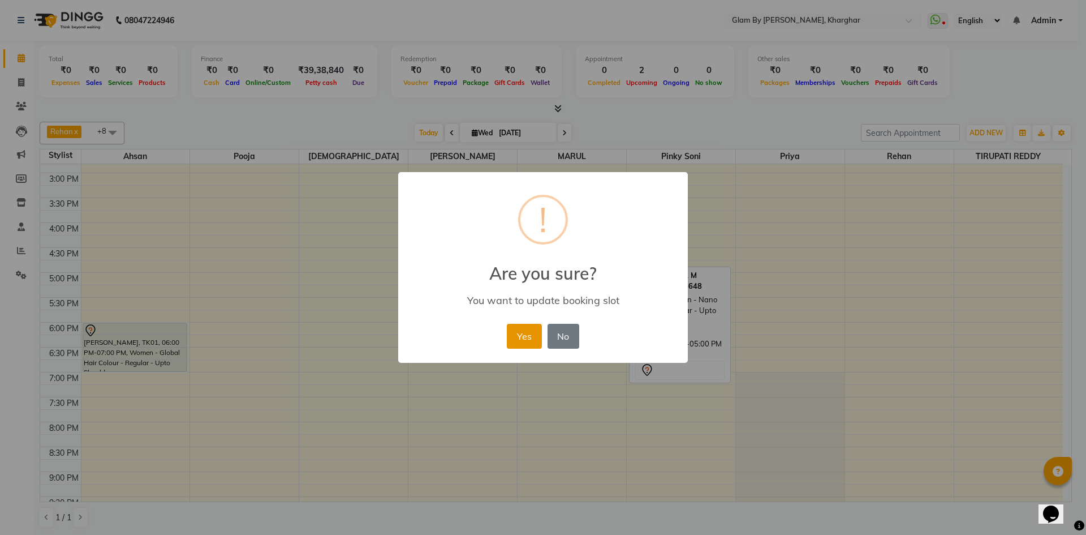
click at [518, 336] on button "Yes" at bounding box center [524, 336] width 35 height 25
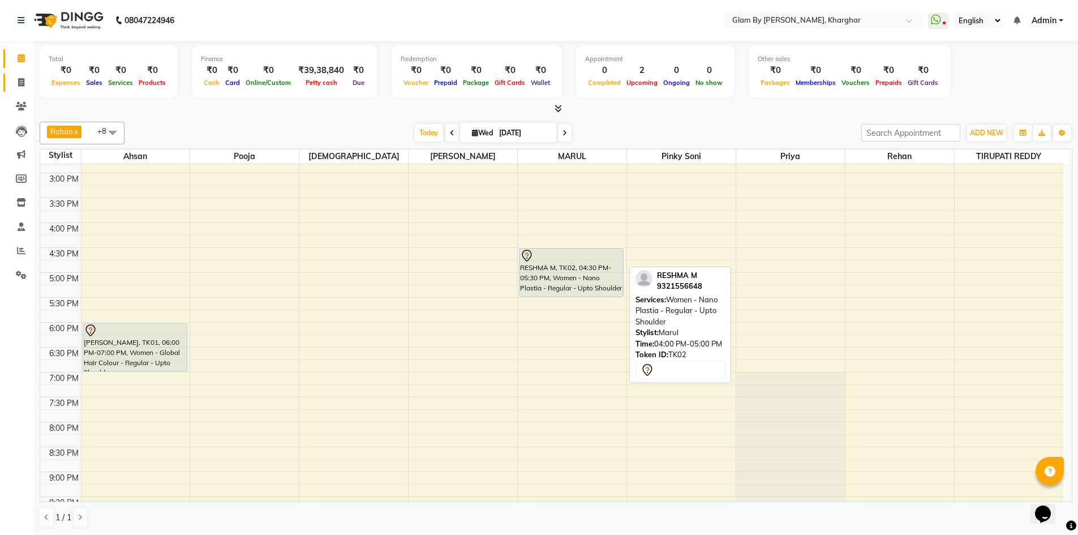
click at [16, 88] on span at bounding box center [21, 82] width 20 height 13
select select "service"
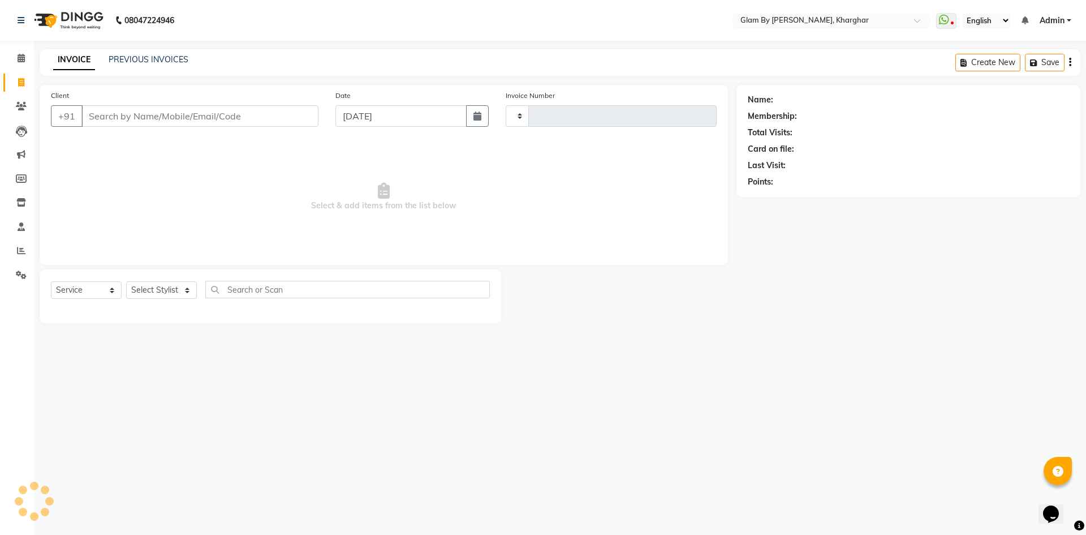
type input "1462"
select select "3992"
click at [156, 290] on select "Select Stylist" at bounding box center [161, 290] width 71 height 18
click at [162, 286] on select "Select Stylist" at bounding box center [161, 290] width 71 height 18
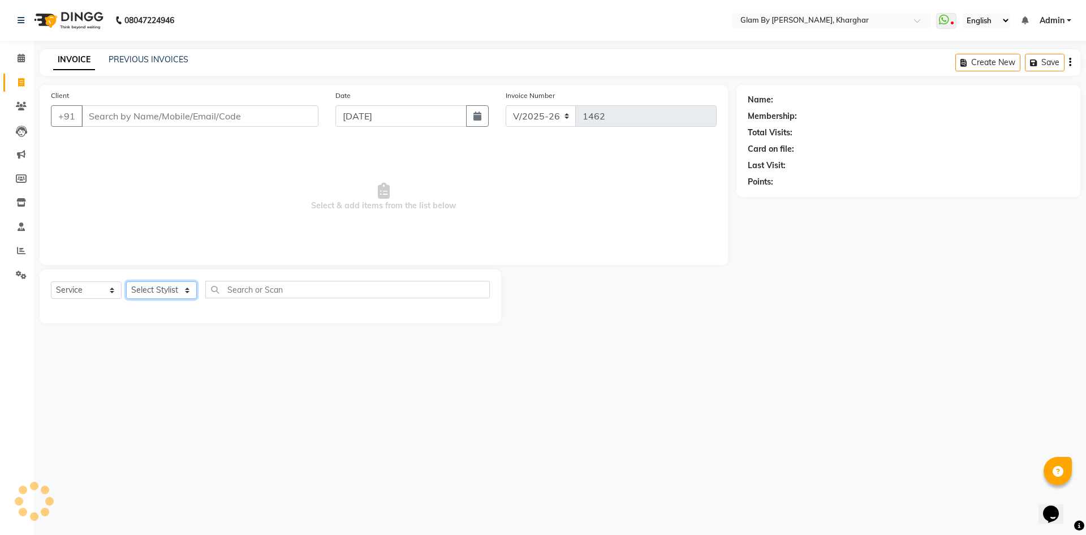
click at [162, 286] on select "Select Stylist" at bounding box center [161, 290] width 71 height 18
click at [163, 286] on select "Select Stylist" at bounding box center [161, 290] width 71 height 18
click at [164, 286] on select "Select Stylist" at bounding box center [161, 290] width 71 height 18
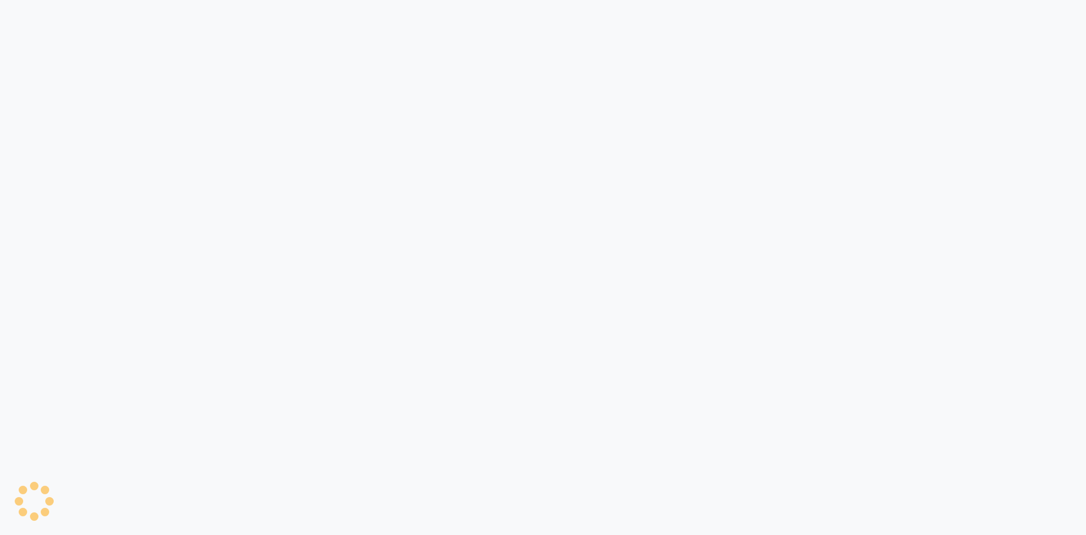
select select "3992"
select select "service"
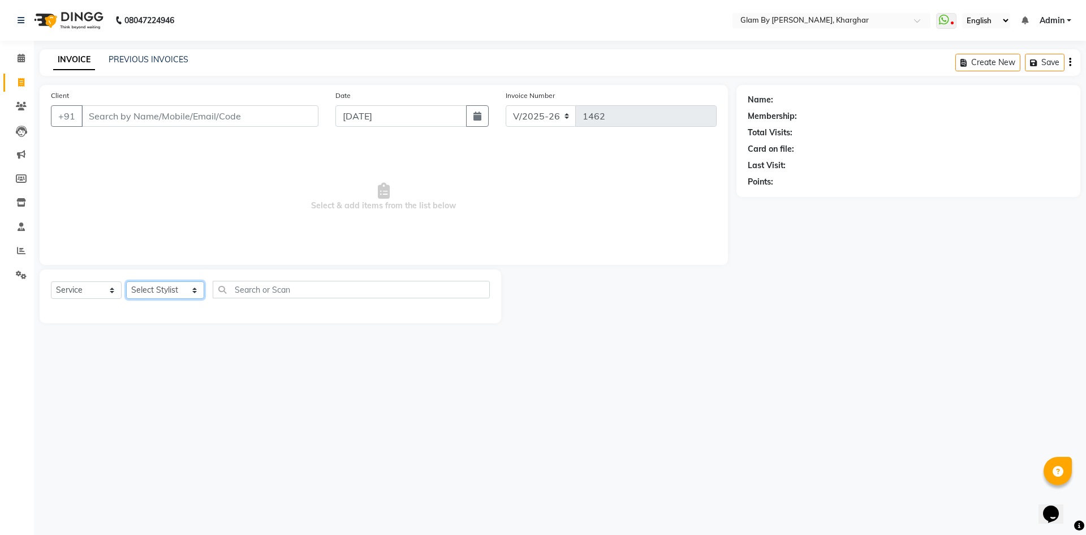
click at [165, 284] on select "Select Stylist Ahsan Amandeep Avi deol kuldeep kaur (maneger) MARUL neetu pinky…" at bounding box center [165, 290] width 78 height 18
select select "62973"
click at [126, 281] on select "Select Stylist Ahsan Amandeep Avi deol kuldeep kaur (maneger) MARUL neetu pinky…" at bounding box center [165, 290] width 78 height 18
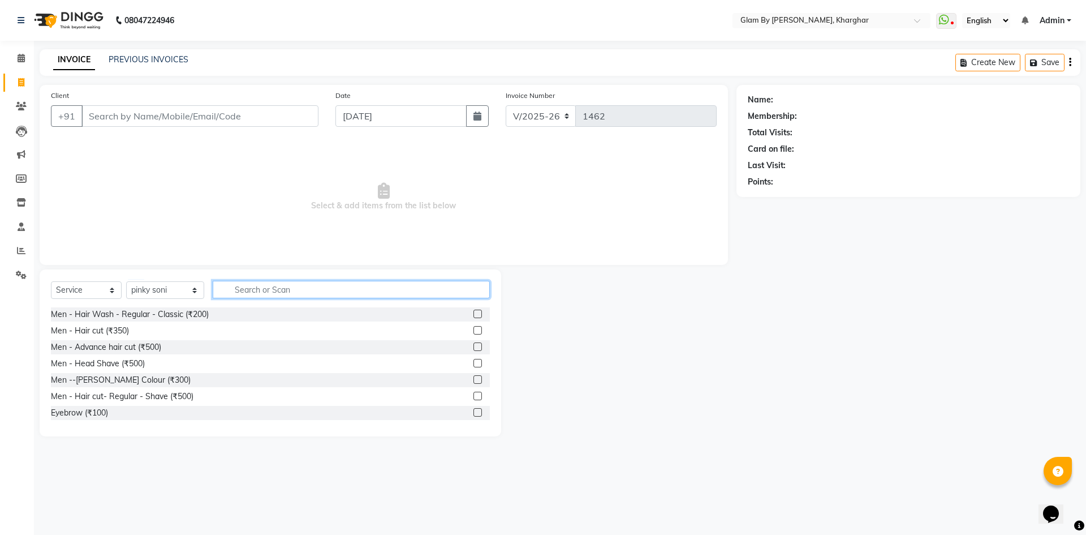
click at [255, 285] on input "text" at bounding box center [351, 290] width 277 height 18
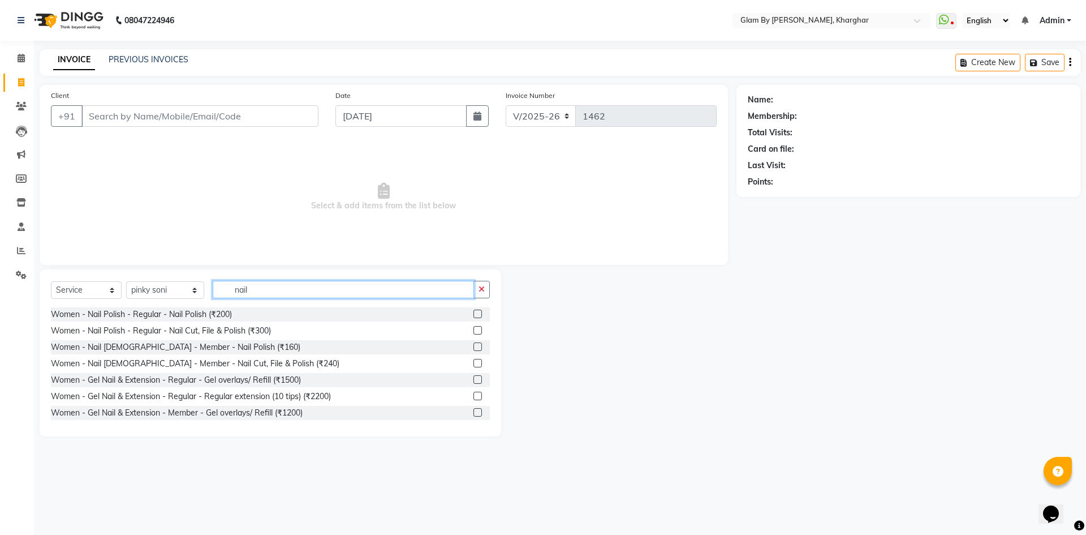
type input "nail"
click at [207, 112] on input "Client" at bounding box center [199, 116] width 237 height 22
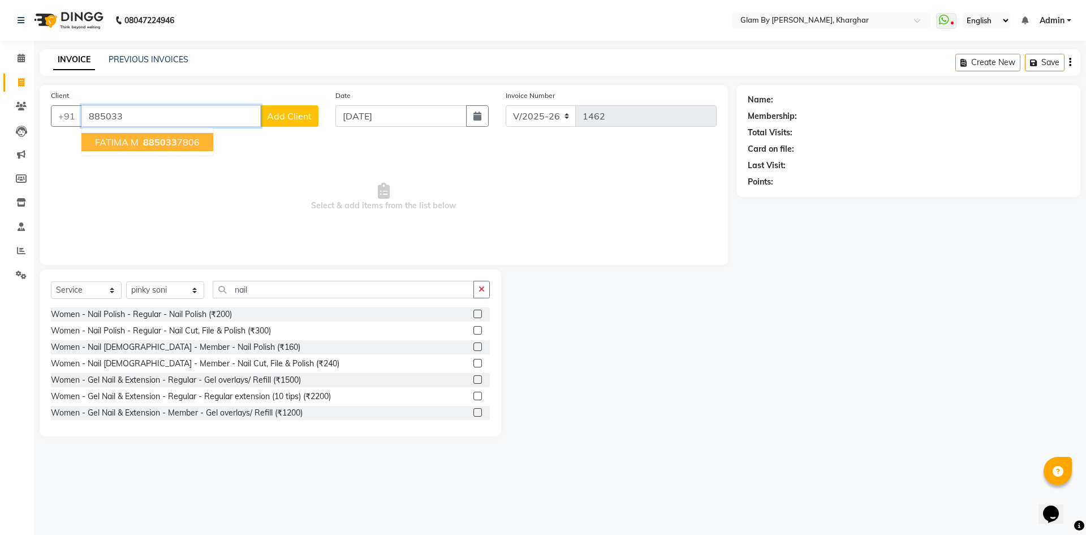
click at [184, 141] on ngb-highlight "885033 7806" at bounding box center [170, 141] width 59 height 11
type input "8850337806"
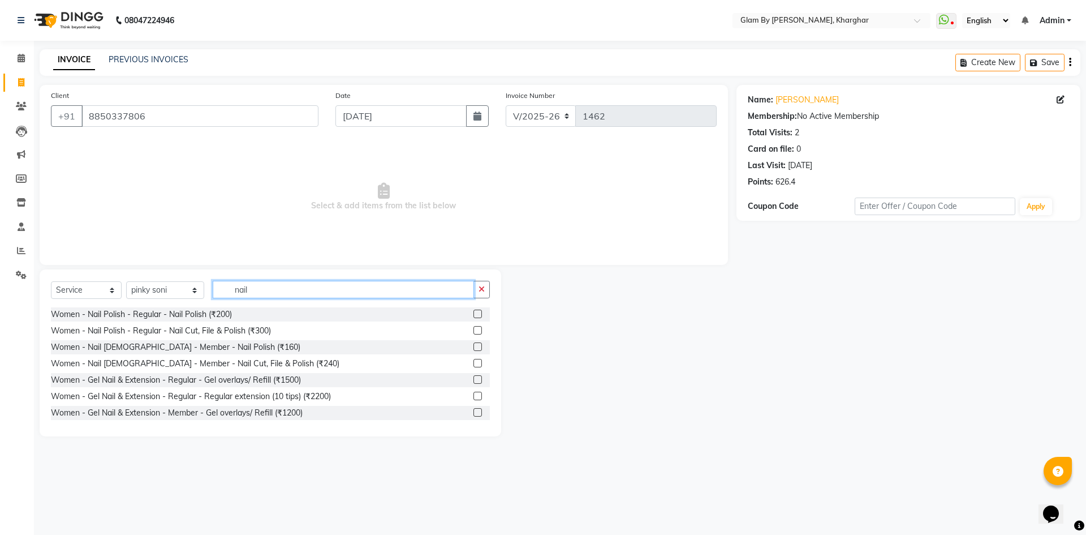
click at [304, 295] on input "nail" at bounding box center [343, 290] width 261 height 18
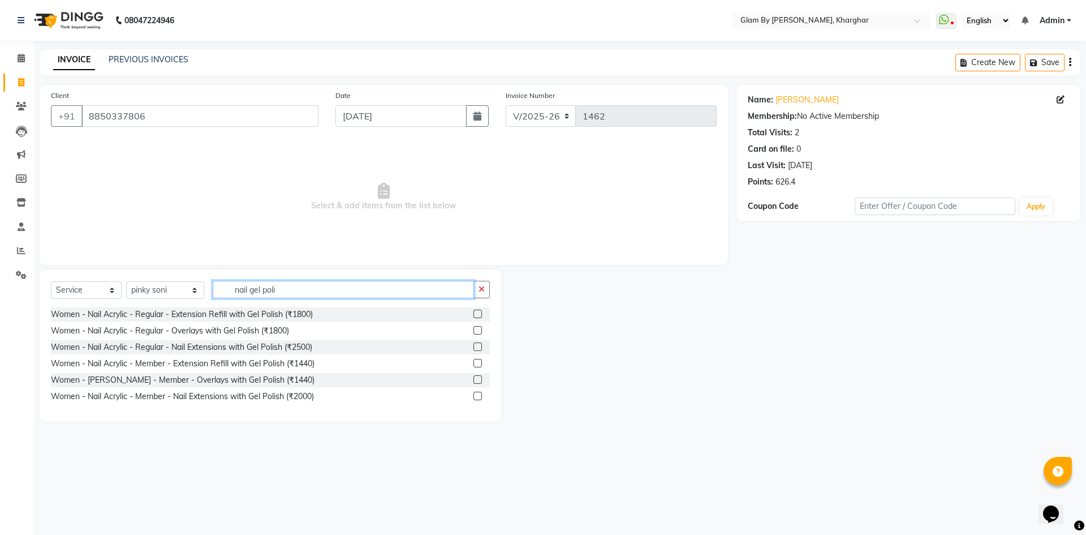
click at [280, 286] on input "nail gel poli" at bounding box center [343, 290] width 261 height 18
type input "n"
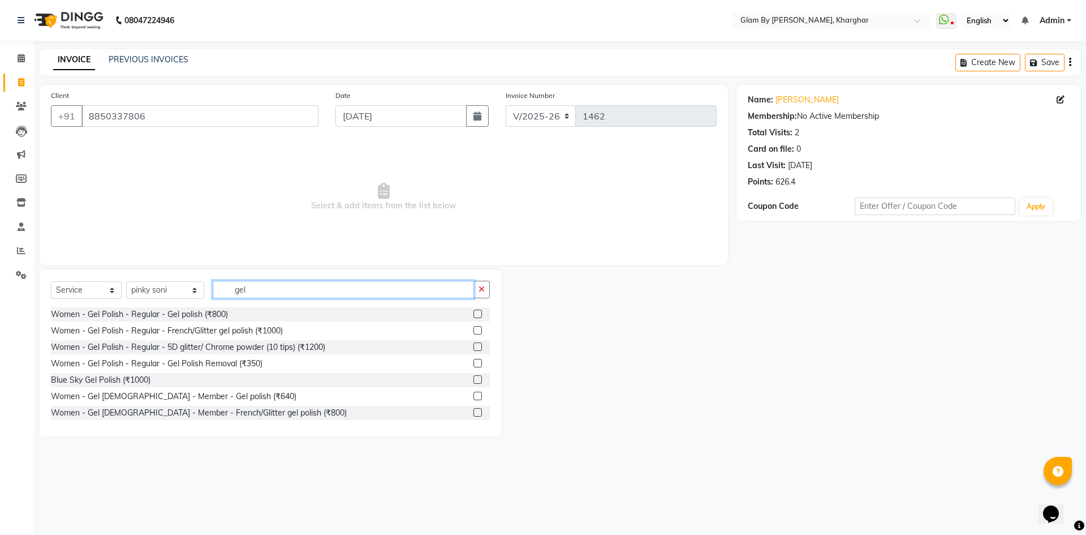
type input "gel"
click at [474, 316] on label at bounding box center [478, 314] width 8 height 8
click at [474, 316] on input "checkbox" at bounding box center [477, 314] width 7 height 7
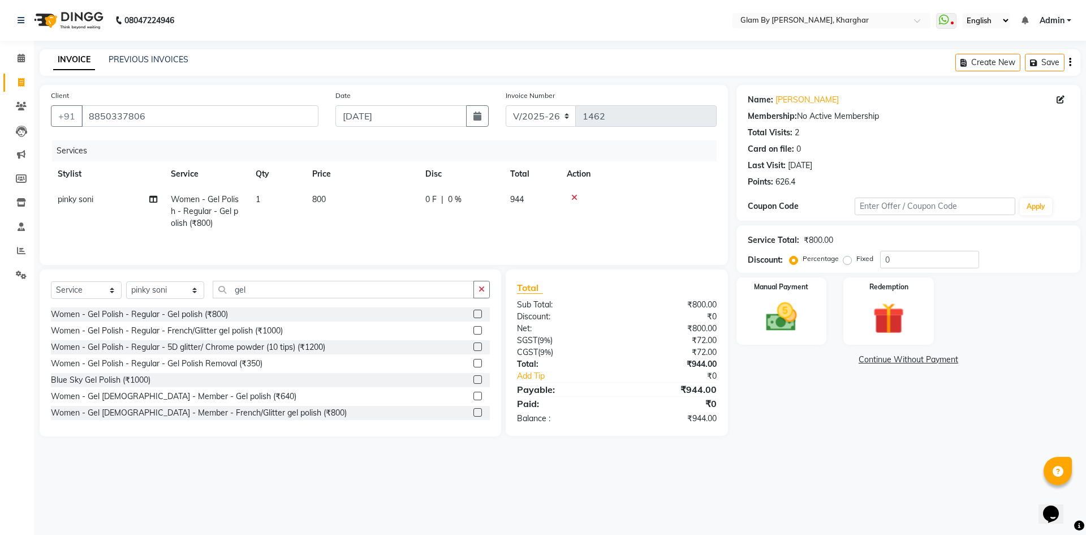
click at [474, 317] on label at bounding box center [478, 314] width 8 height 8
click at [474, 317] on input "checkbox" at bounding box center [477, 314] width 7 height 7
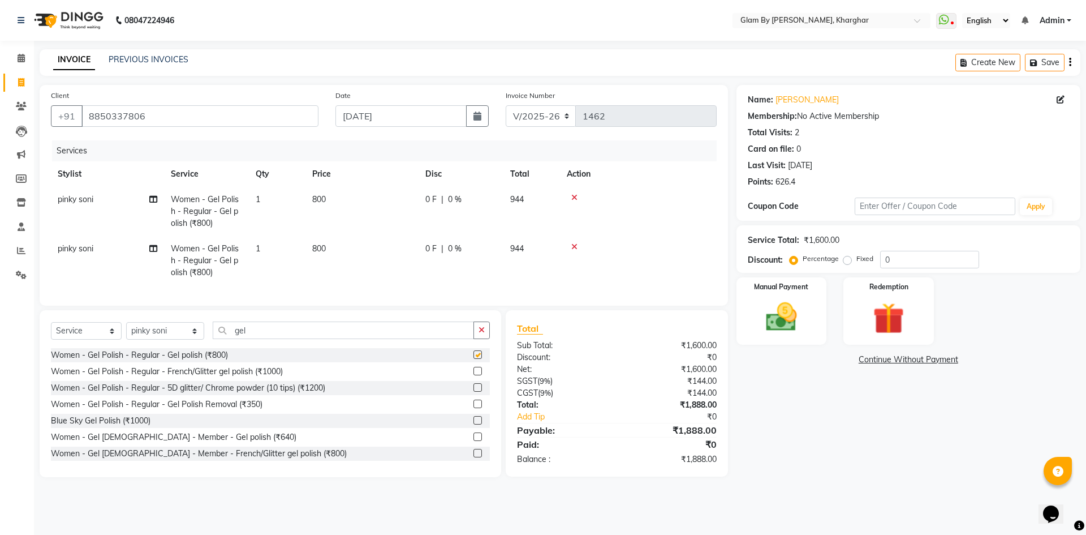
checkbox input "false"
click at [325, 216] on td "800" at bounding box center [362, 211] width 113 height 49
select select "62973"
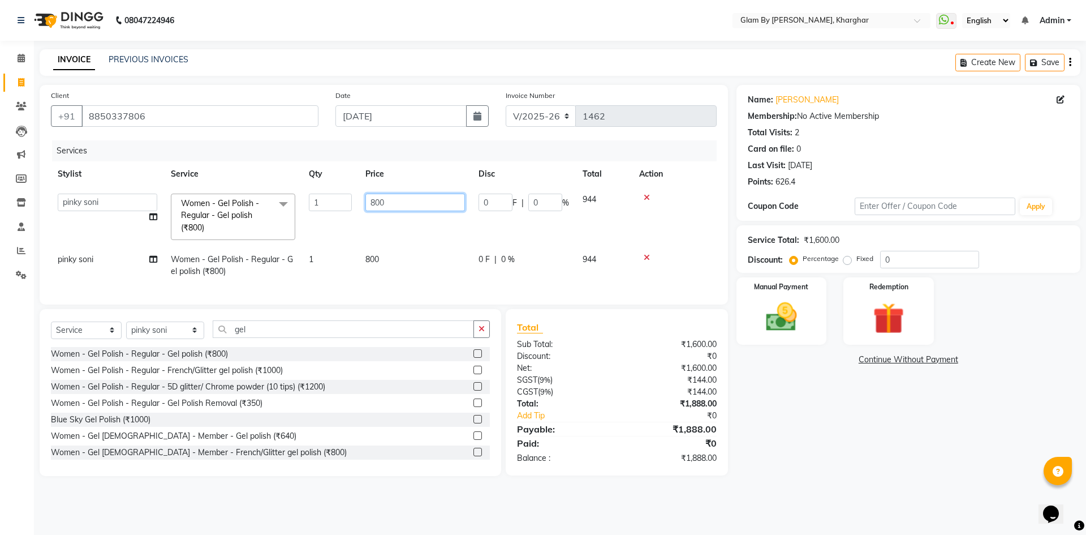
click at [397, 204] on input "800" at bounding box center [416, 203] width 100 height 18
type input "8"
type input "5"
type input "677"
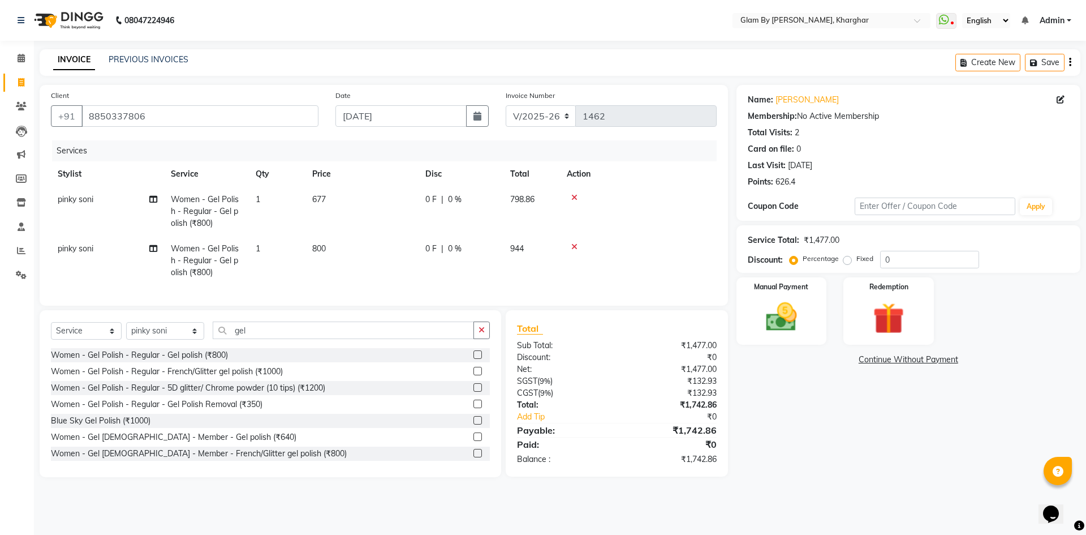
click at [399, 227] on td "677" at bounding box center [362, 211] width 113 height 49
select select "62973"
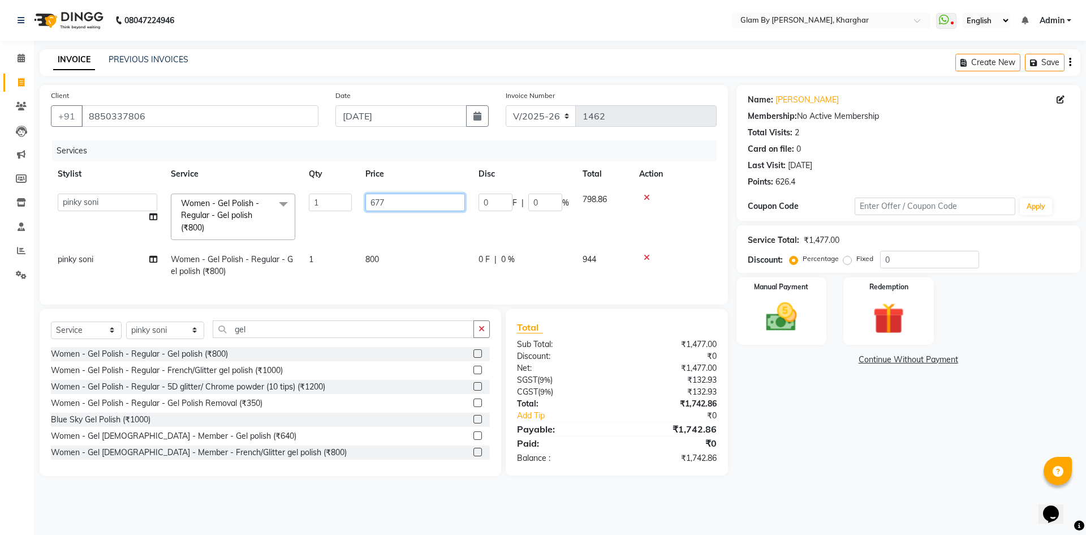
click at [399, 201] on input "677" at bounding box center [416, 203] width 100 height 18
type input "677.9"
click at [397, 233] on td "677.9" at bounding box center [415, 217] width 113 height 60
select select "62973"
click at [405, 203] on input "677.9" at bounding box center [416, 203] width 100 height 18
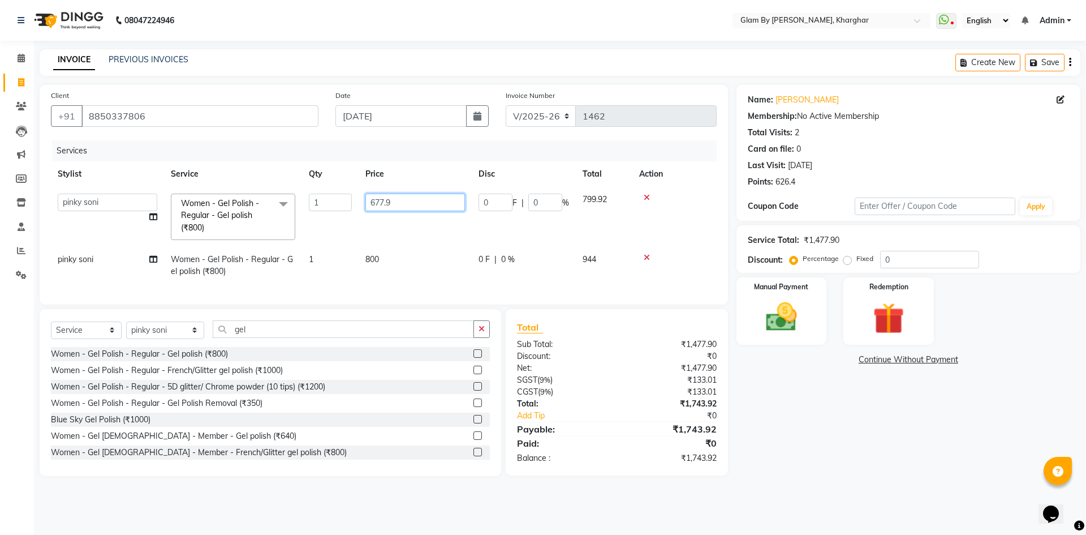
type input "677.97"
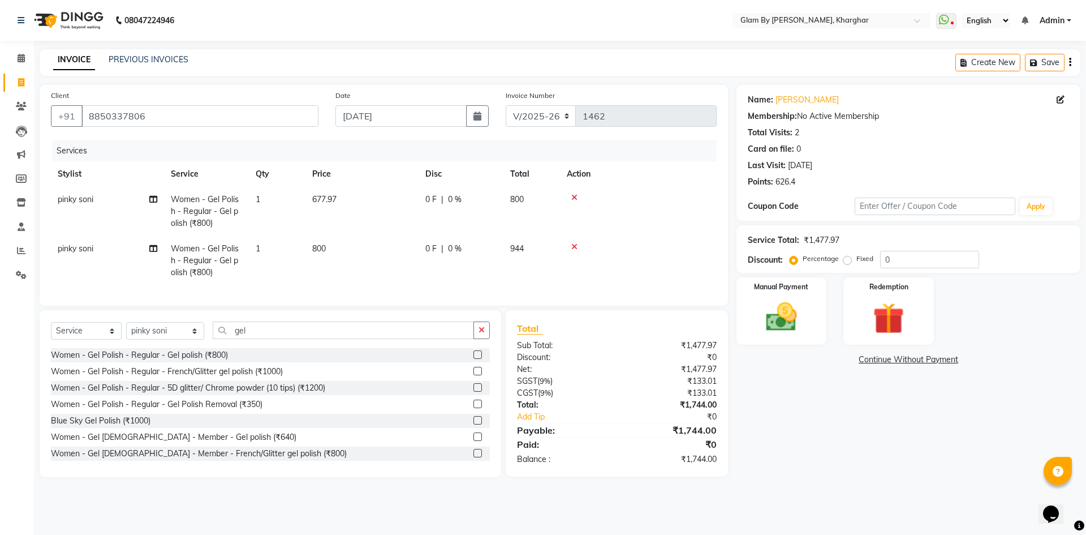
click at [426, 231] on tr "pinky soni Women - Gel Polish - Regular - Gel polish (₹800) 1 677.97 0 F | 0 % …" at bounding box center [384, 211] width 666 height 49
click at [353, 243] on td "800" at bounding box center [362, 260] width 113 height 49
select select "62973"
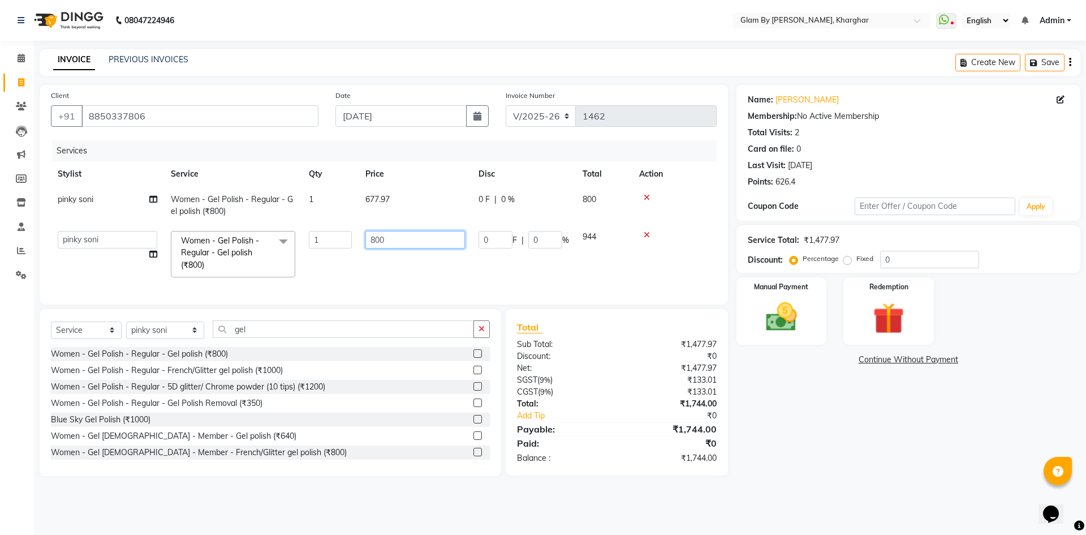
click at [393, 242] on input "800" at bounding box center [416, 240] width 100 height 18
type input "8"
type input "424.72"
click at [364, 277] on td "424.72" at bounding box center [415, 254] width 113 height 60
select select "62973"
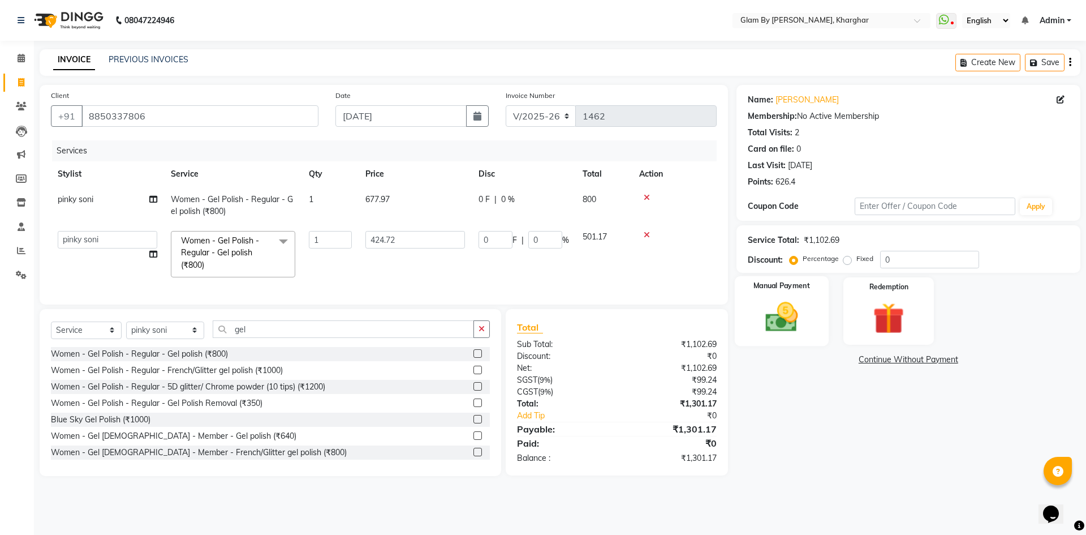
click at [770, 315] on img at bounding box center [781, 316] width 53 height 37
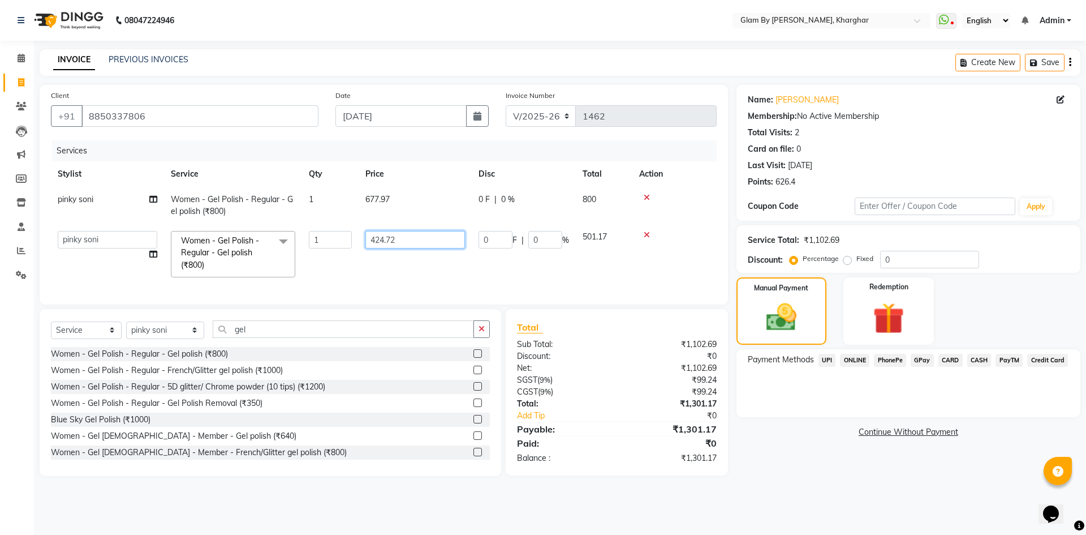
click at [431, 244] on input "424.72" at bounding box center [416, 240] width 100 height 18
type input "424"
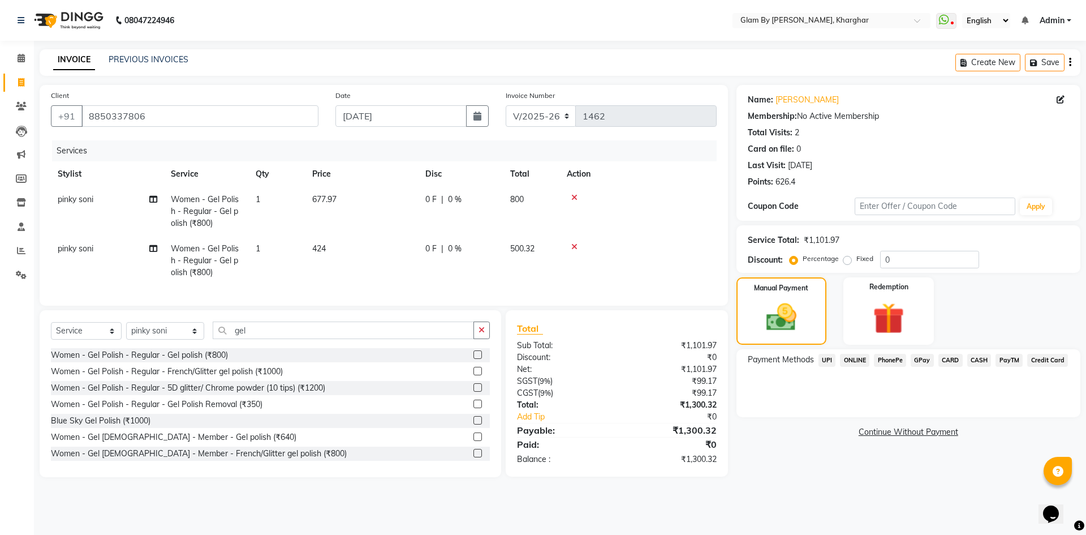
click at [394, 252] on td "424" at bounding box center [362, 260] width 113 height 49
select select "62973"
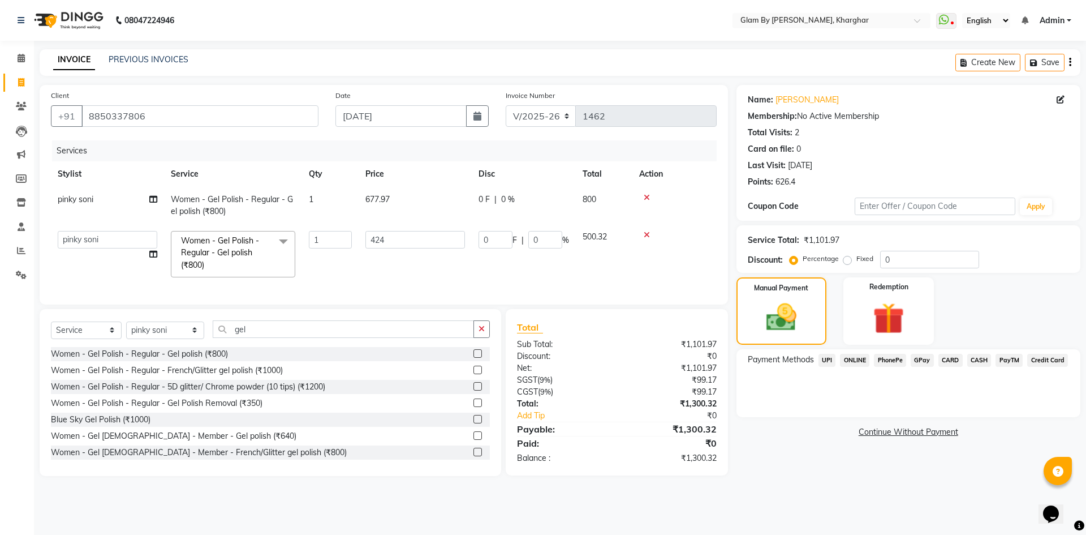
click at [826, 360] on span "UPI" at bounding box center [828, 360] width 18 height 13
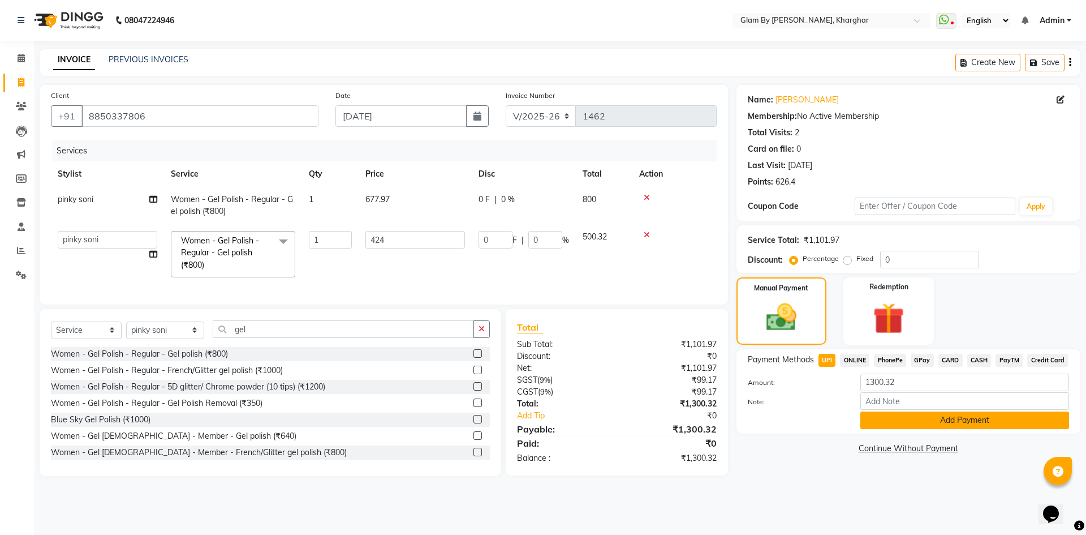
click at [935, 424] on button "Add Payment" at bounding box center [965, 420] width 209 height 18
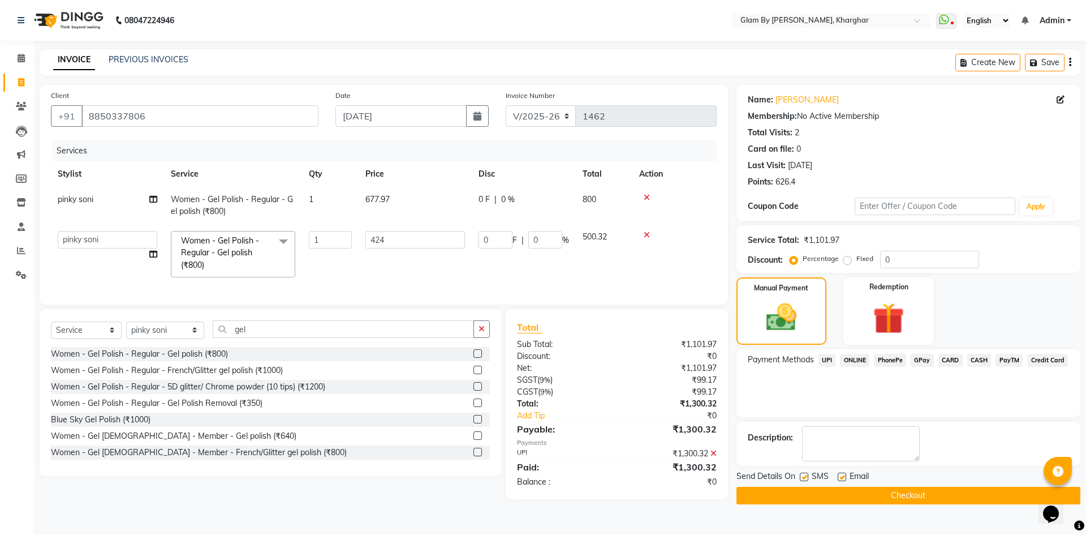
click at [819, 492] on button "Checkout" at bounding box center [909, 496] width 344 height 18
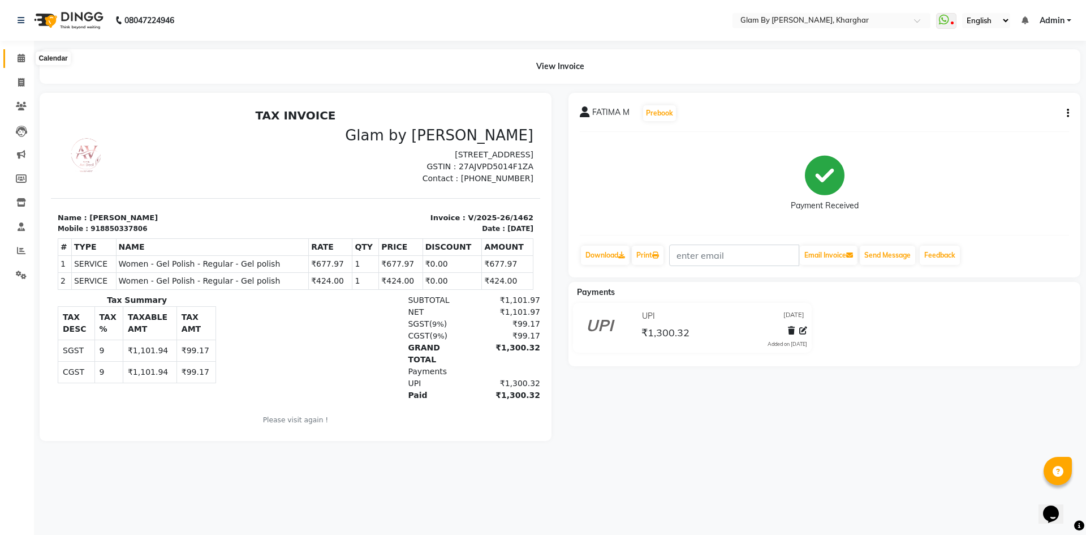
click at [28, 55] on span at bounding box center [21, 58] width 20 height 13
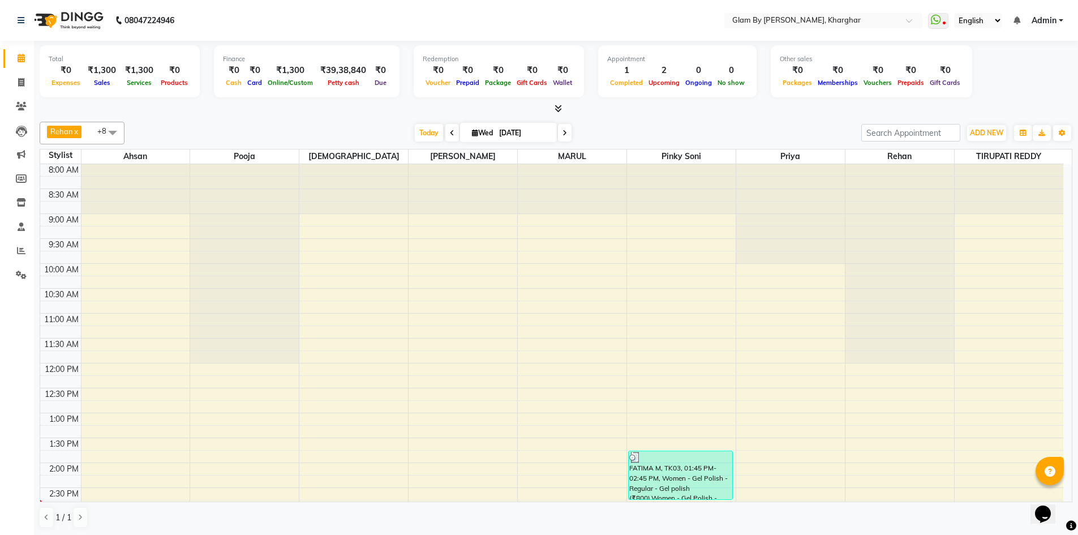
click at [237, 126] on div "Today Wed 03-09-2025" at bounding box center [492, 132] width 725 height 17
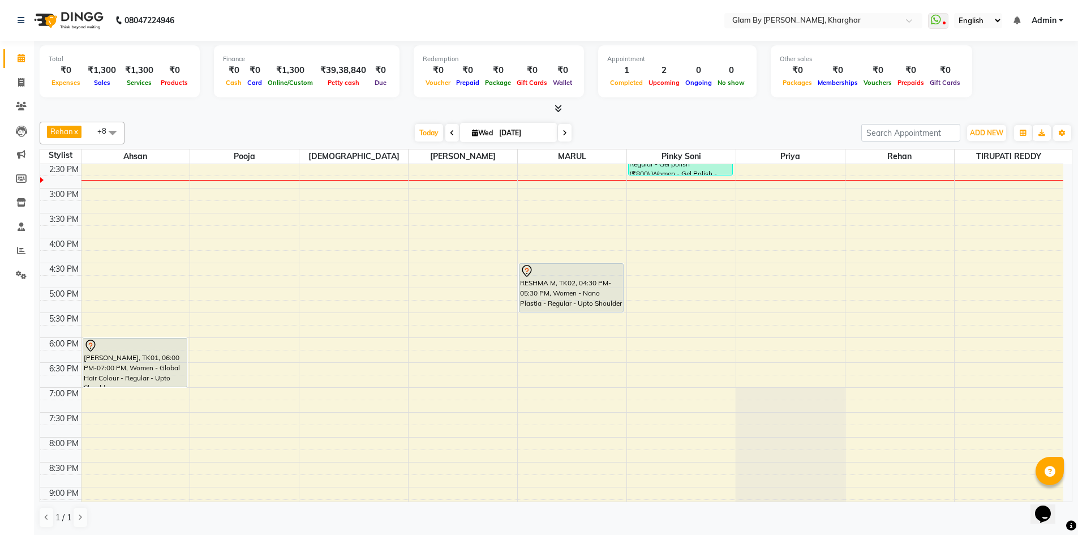
scroll to position [340, 0]
